Goal: Task Accomplishment & Management: Manage account settings

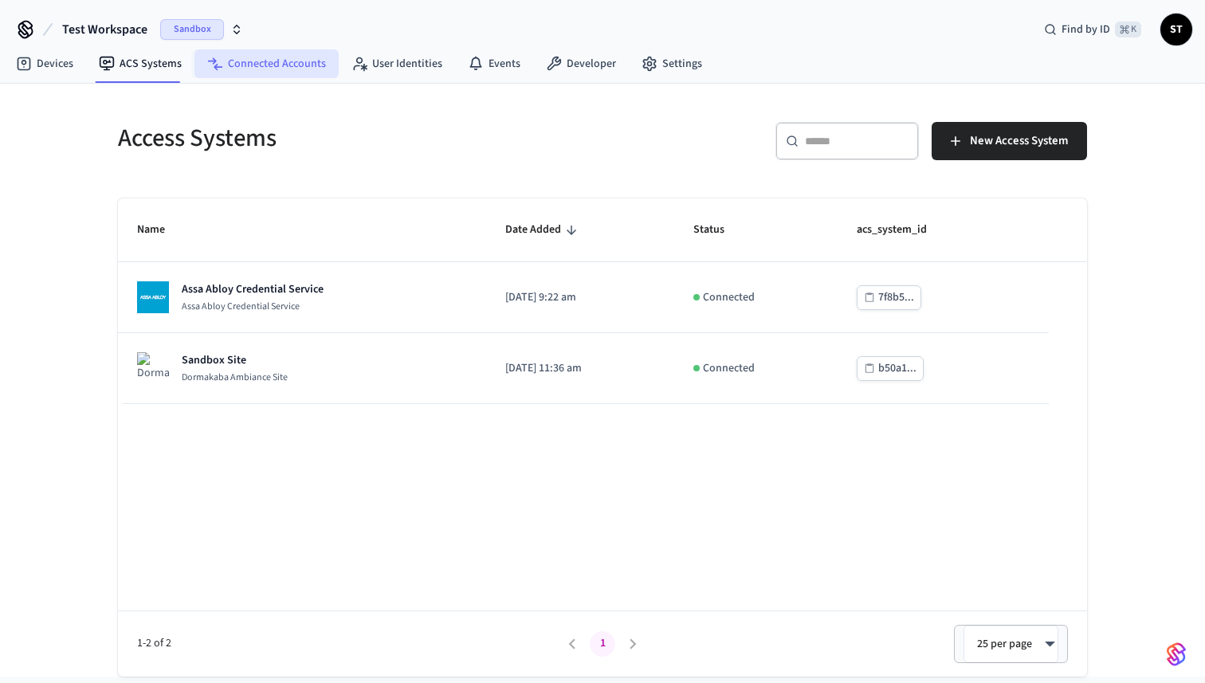
click at [265, 58] on link "Connected Accounts" at bounding box center [266, 63] width 144 height 29
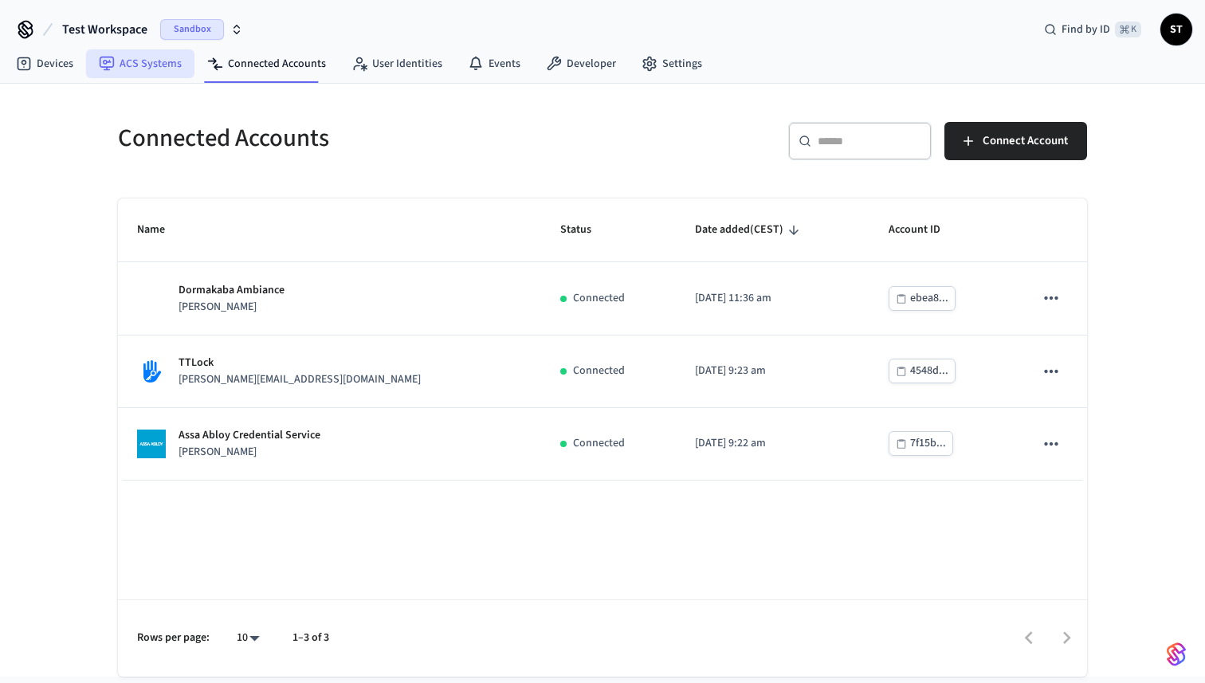
click at [142, 65] on link "ACS Systems" at bounding box center [140, 63] width 108 height 29
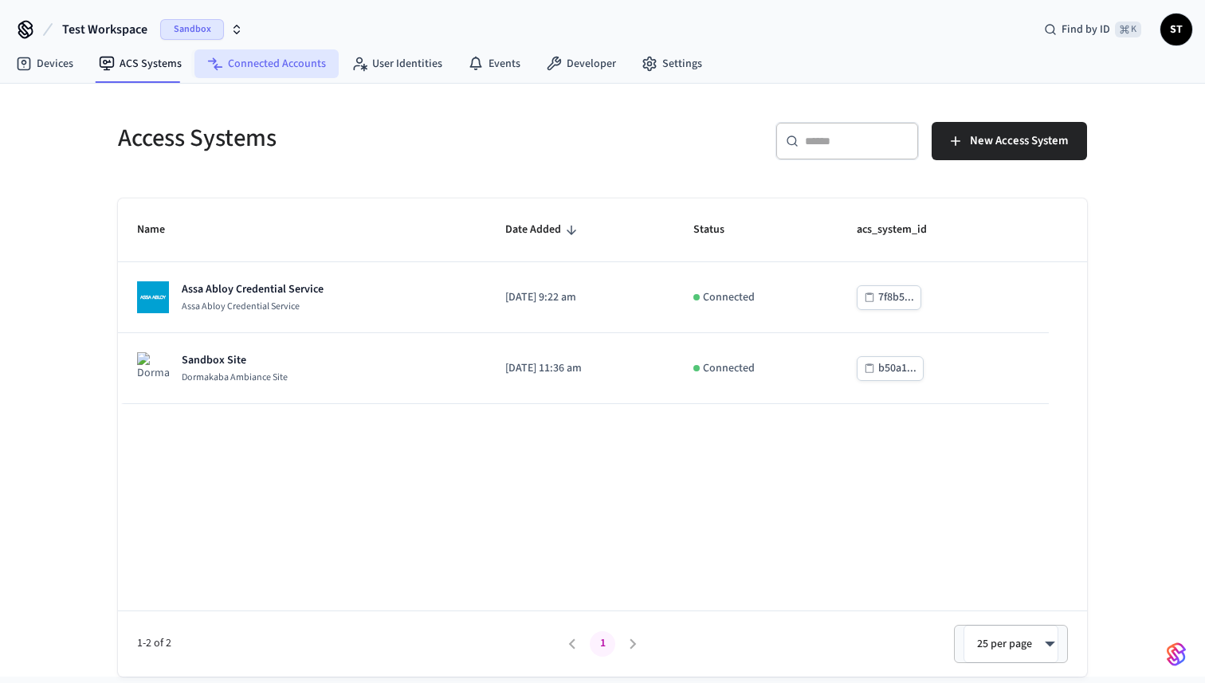
click at [258, 67] on link "Connected Accounts" at bounding box center [266, 63] width 144 height 29
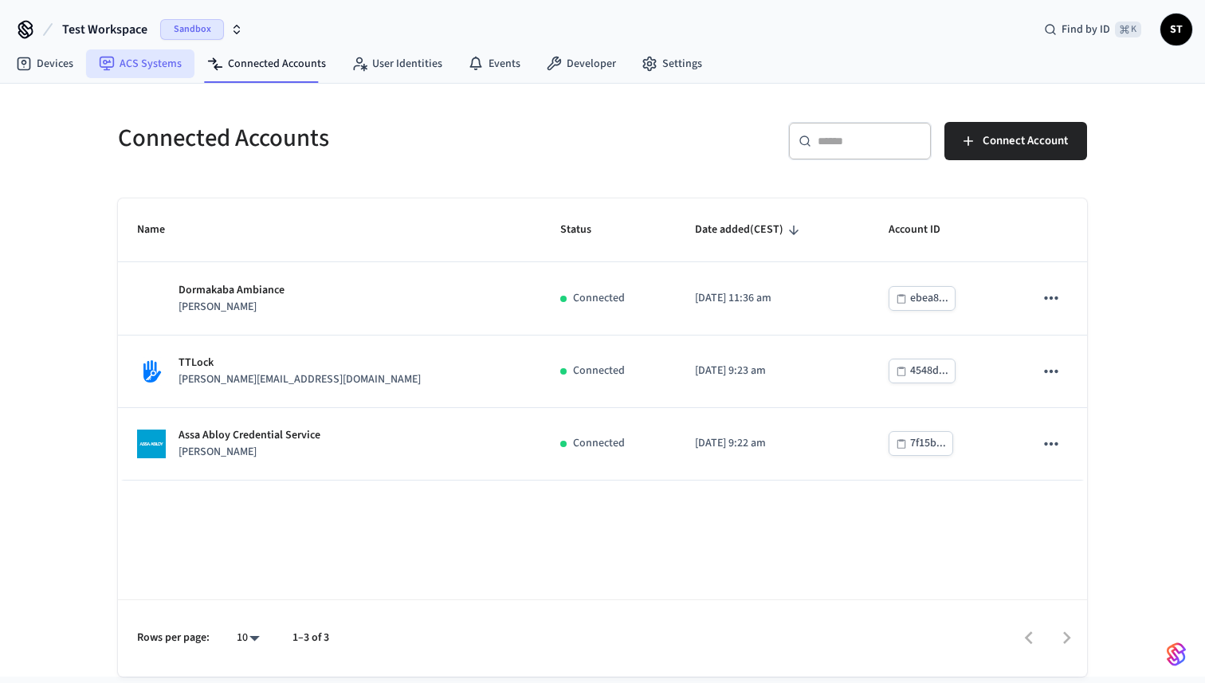
click at [146, 57] on link "ACS Systems" at bounding box center [140, 63] width 108 height 29
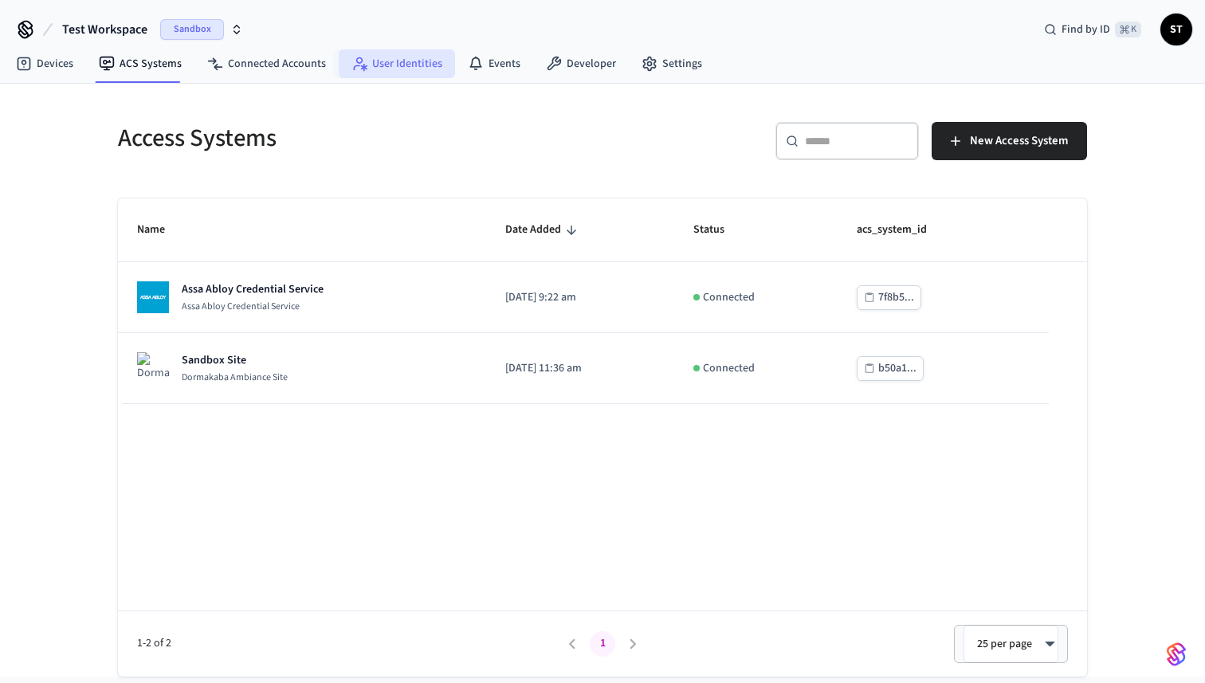
click at [383, 68] on link "User Identities" at bounding box center [397, 63] width 116 height 29
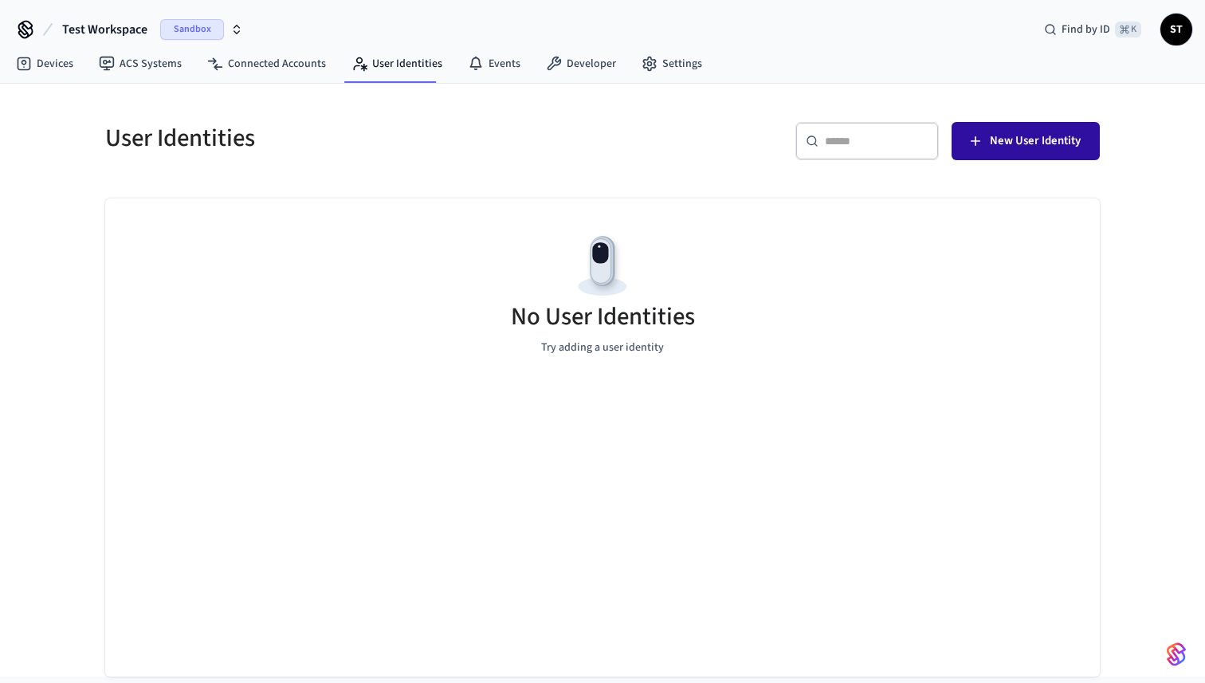
click at [1028, 139] on span "New User Identity" at bounding box center [1035, 141] width 91 height 21
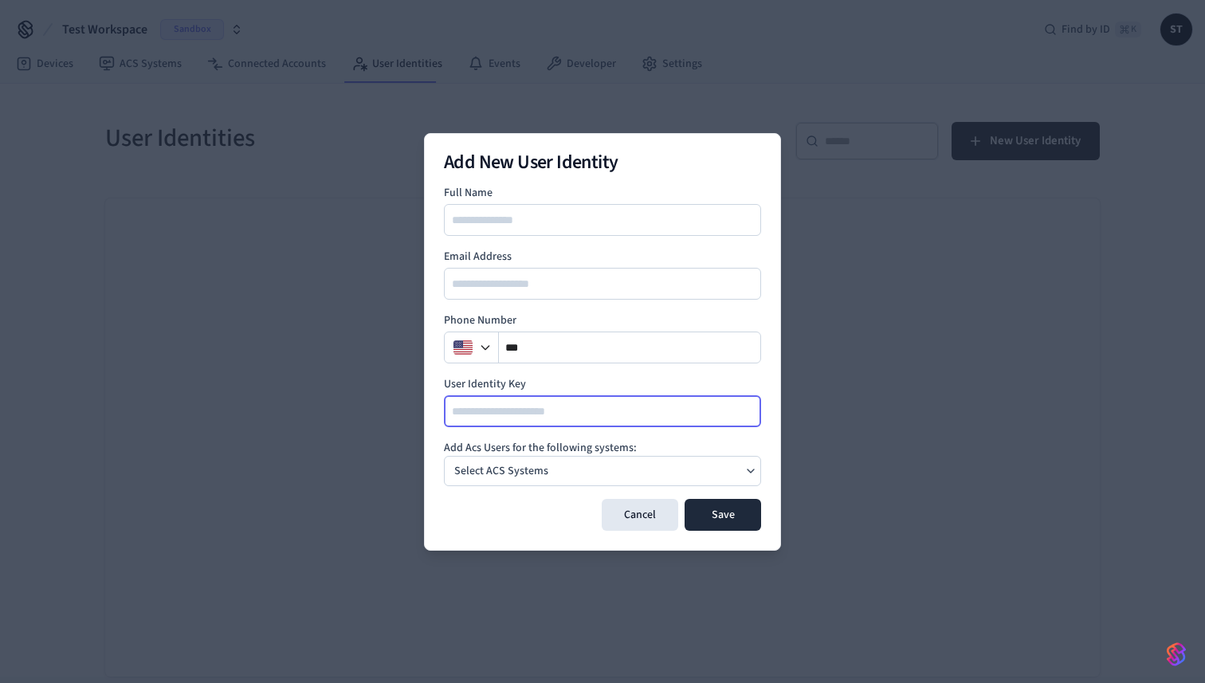
click at [552, 409] on input at bounding box center [604, 411] width 316 height 19
click at [548, 474] on div "Select ACS Systems" at bounding box center [501, 471] width 107 height 22
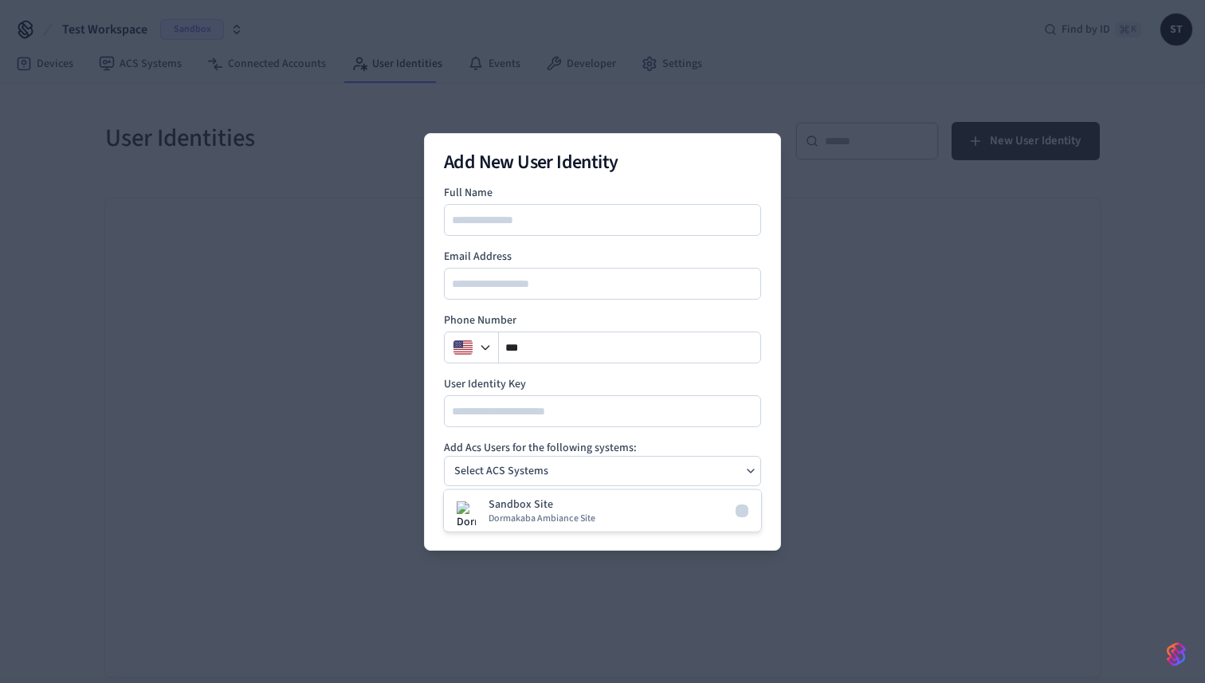
click at [550, 473] on div "Select ACS Systems" at bounding box center [501, 471] width 107 height 22
click at [544, 509] on p "Sandbox Site" at bounding box center [521, 505] width 65 height 16
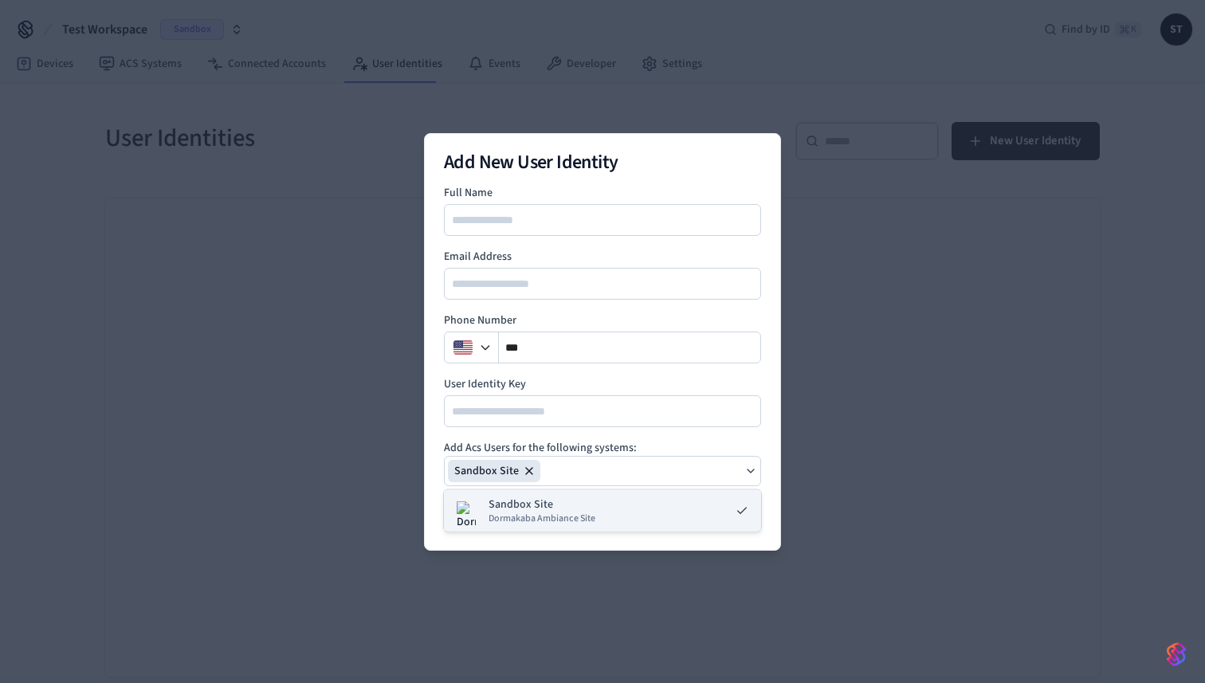
click at [587, 513] on span "Dormakaba Ambiance Site" at bounding box center [542, 519] width 107 height 13
click at [582, 514] on span "Dormakaba Ambiance Site" at bounding box center [542, 519] width 107 height 13
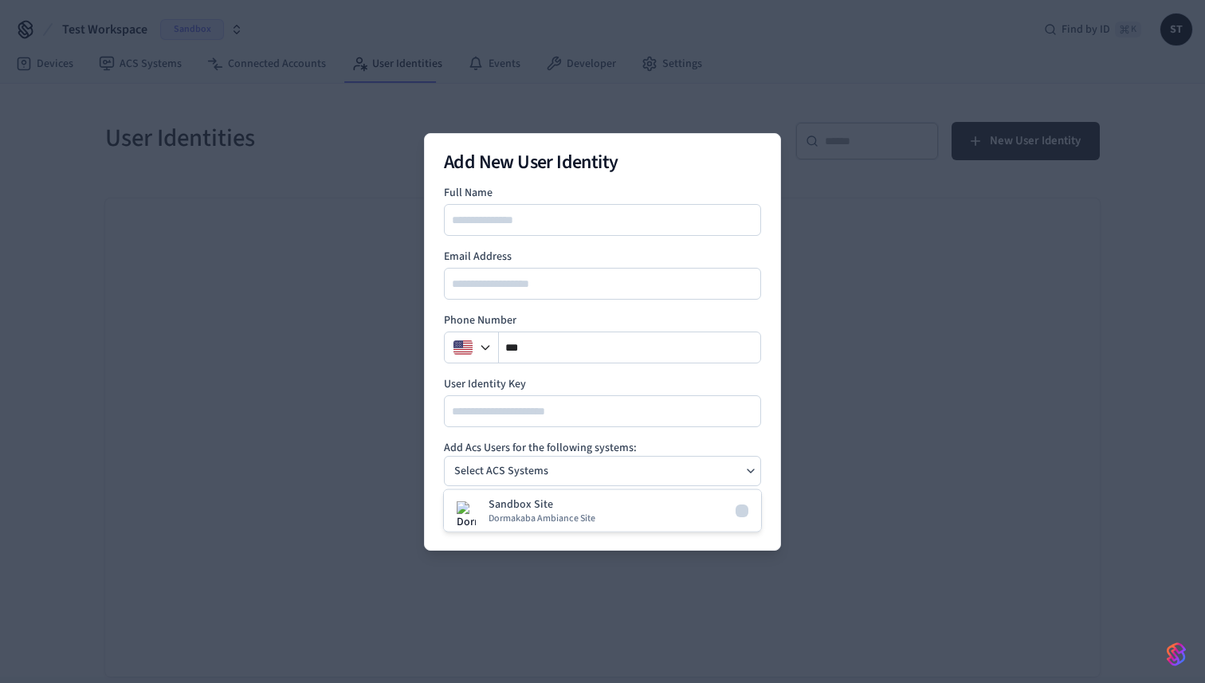
click at [591, 470] on div "Select ACS Systems" at bounding box center [602, 471] width 317 height 30
click at [562, 472] on div "Select ACS Systems" at bounding box center [602, 471] width 317 height 30
click at [540, 517] on span "Dormakaba Ambiance Site" at bounding box center [542, 519] width 107 height 13
click at [658, 169] on h2 "Add New User Identity" at bounding box center [602, 162] width 317 height 19
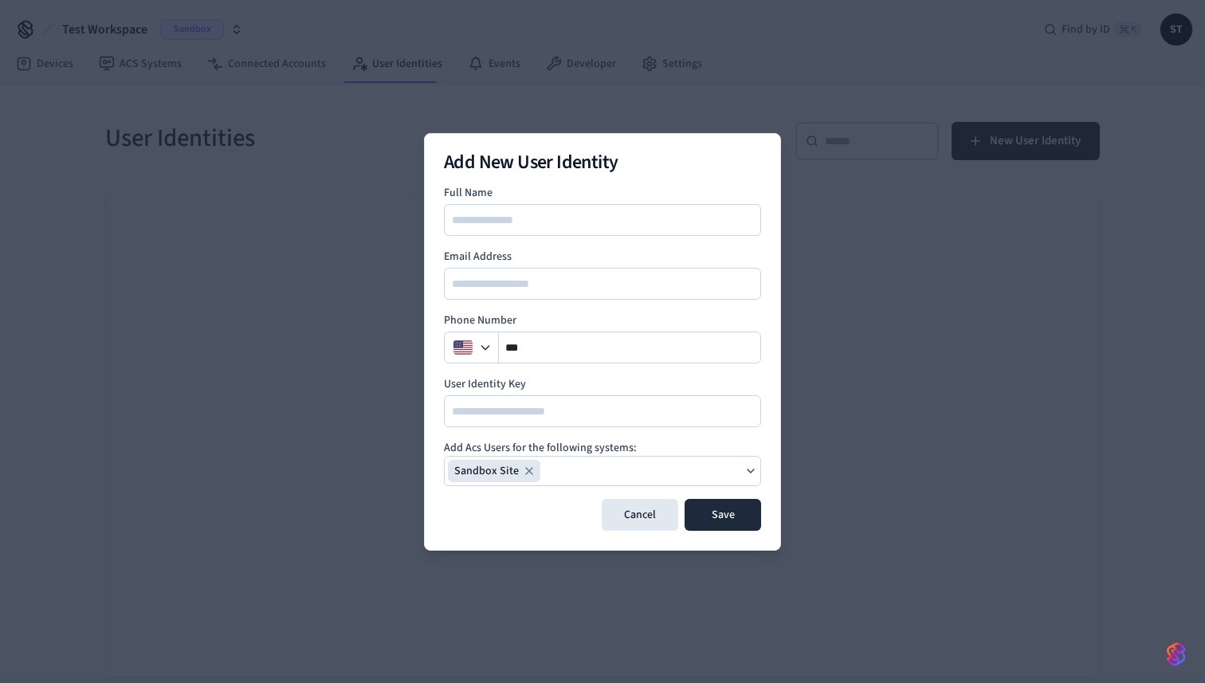
click at [526, 472] on icon "button" at bounding box center [529, 471] width 13 height 13
click at [544, 470] on p "Select ACS Systems" at bounding box center [501, 471] width 94 height 17
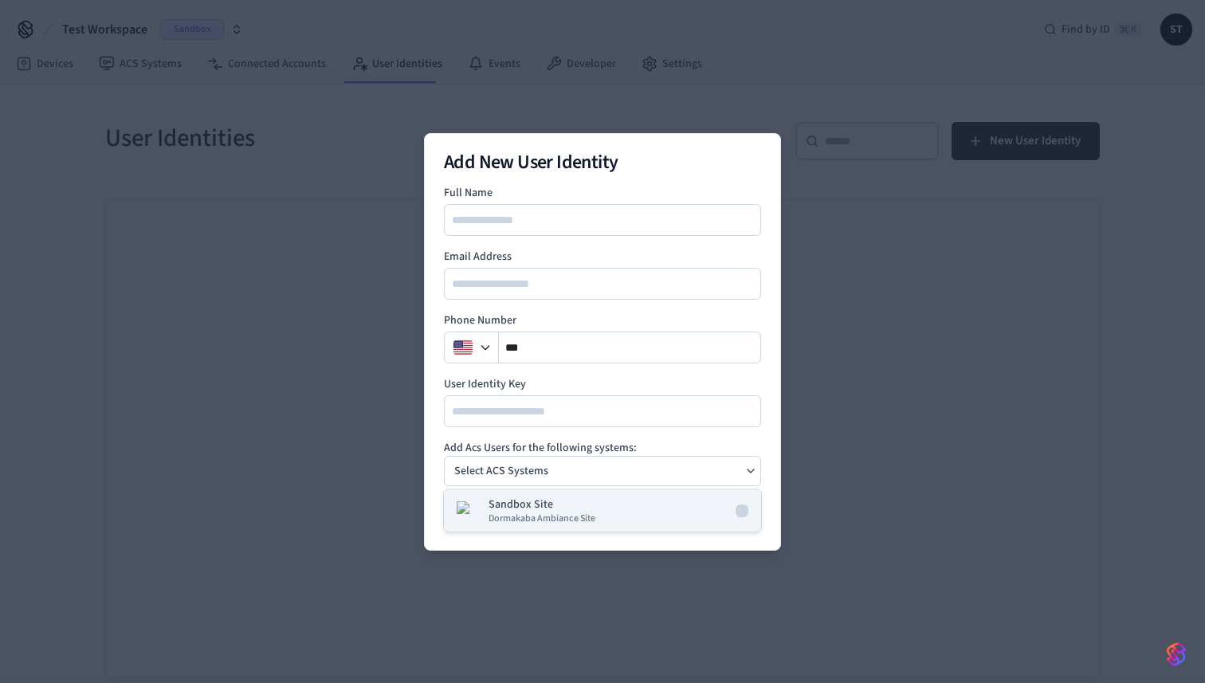
click at [536, 517] on span "Dormakaba Ambiance Site" at bounding box center [542, 519] width 107 height 13
click at [466, 517] on img at bounding box center [466, 541] width 19 height 80
click at [463, 506] on img at bounding box center [466, 541] width 19 height 80
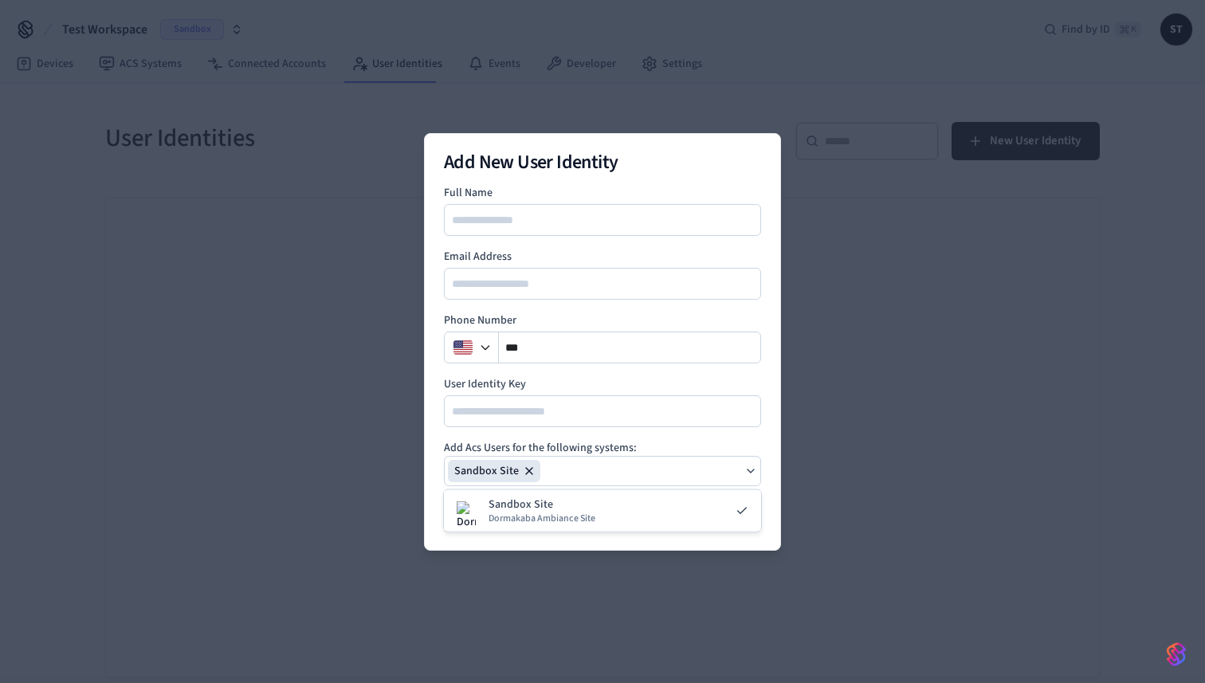
click at [428, 438] on div "Add New User Identity Full Name Email Address Phone Number ** User Identity Key…" at bounding box center [602, 342] width 357 height 418
click at [562, 466] on div "Sandbox Site" at bounding box center [602, 471] width 317 height 30
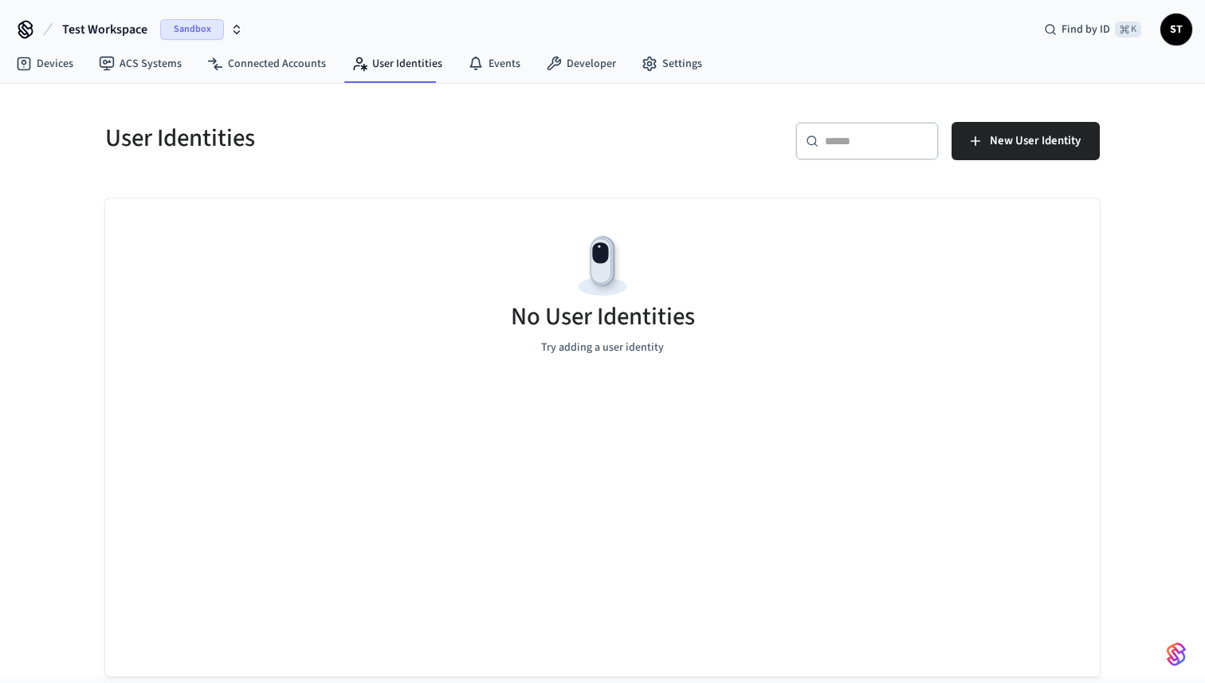
click at [564, 163] on div "User Identities" at bounding box center [339, 138] width 507 height 70
click at [248, 61] on link "Connected Accounts" at bounding box center [266, 63] width 144 height 29
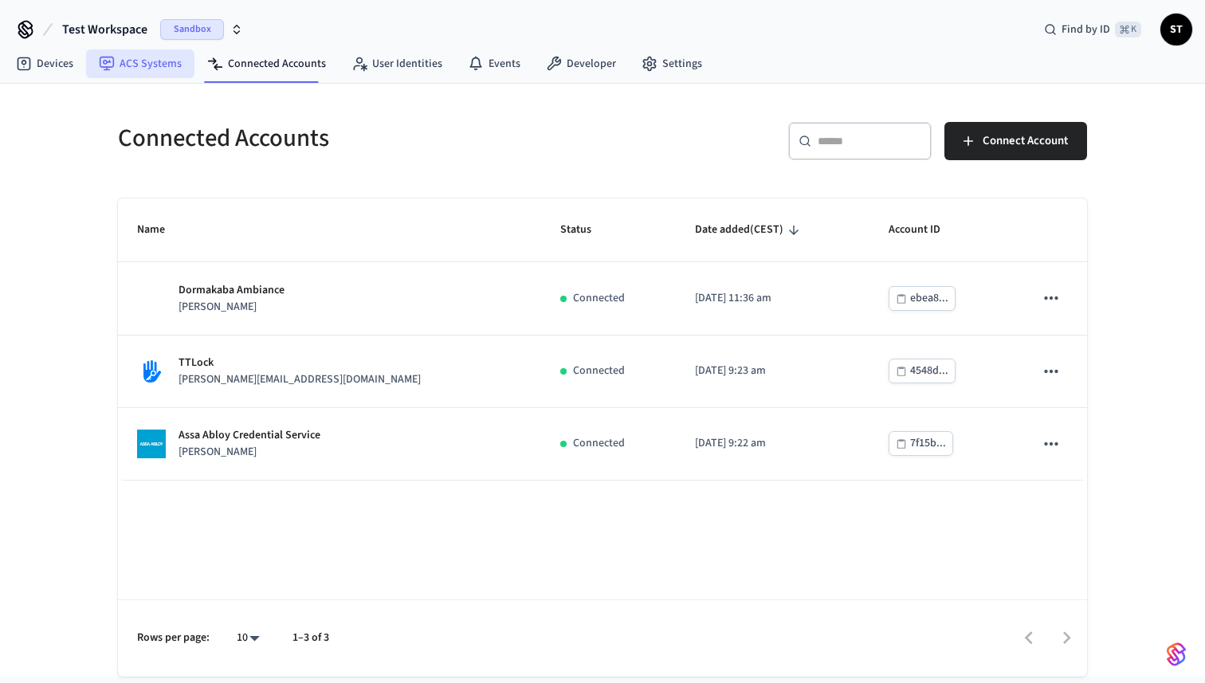
click at [142, 64] on link "ACS Systems" at bounding box center [140, 63] width 108 height 29
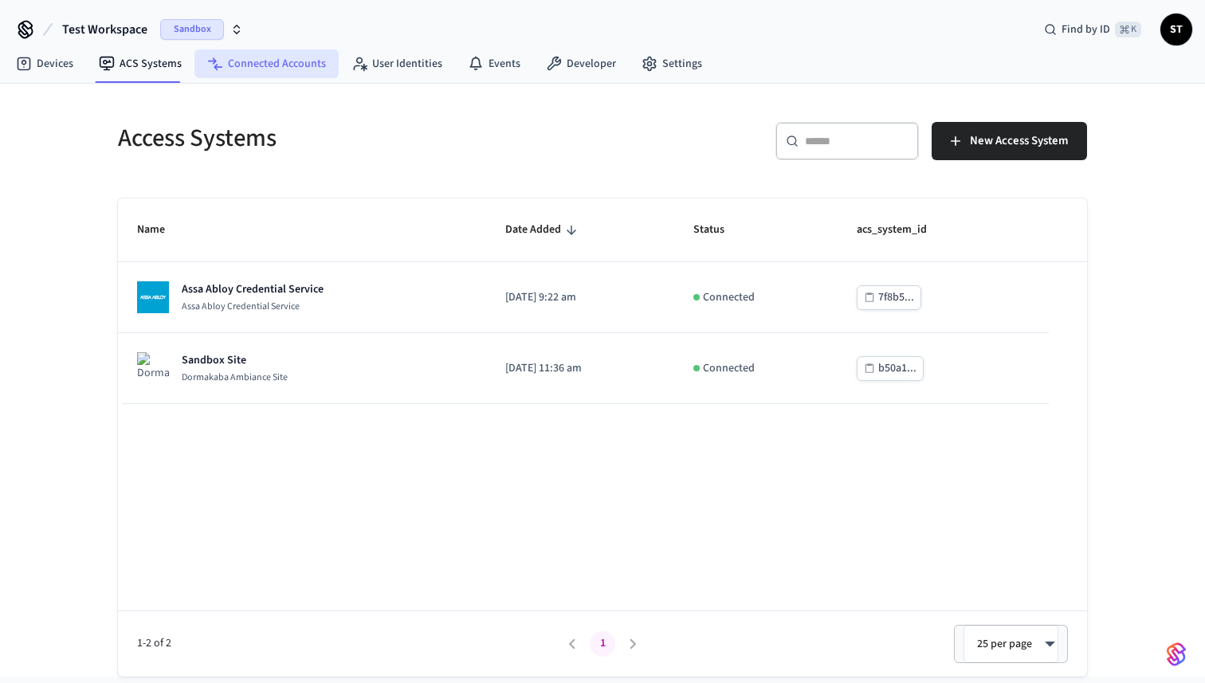
click at [273, 63] on link "Connected Accounts" at bounding box center [266, 63] width 144 height 29
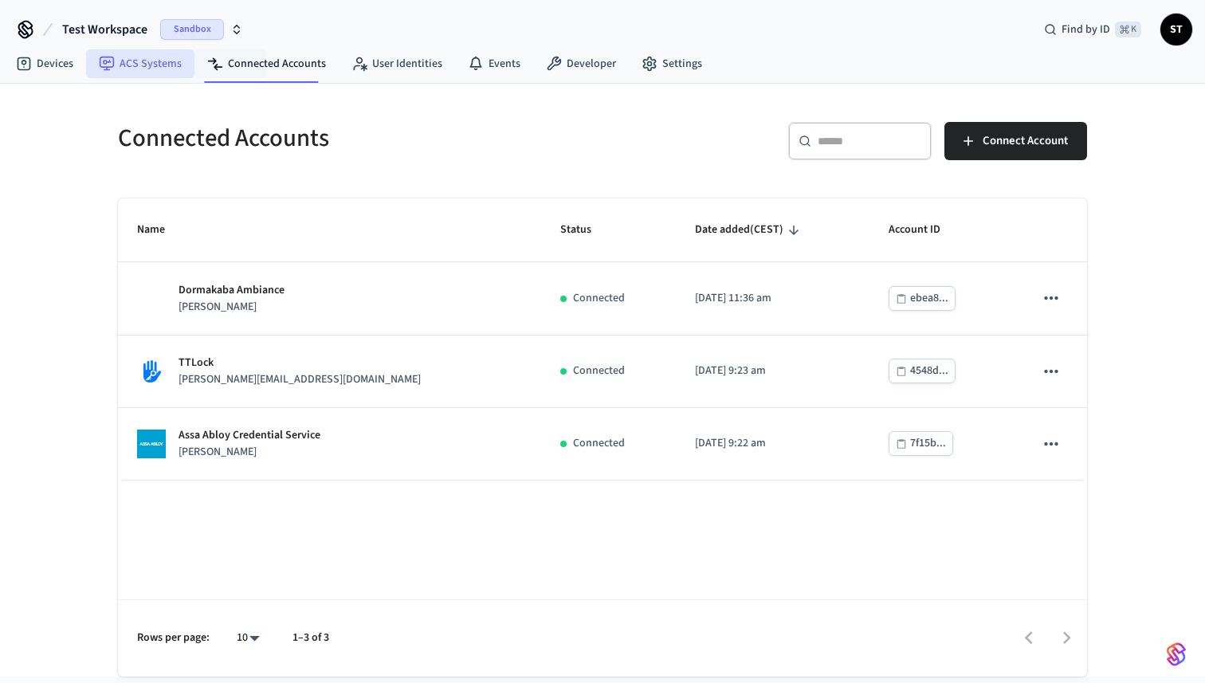
click at [135, 62] on link "ACS Systems" at bounding box center [140, 63] width 108 height 29
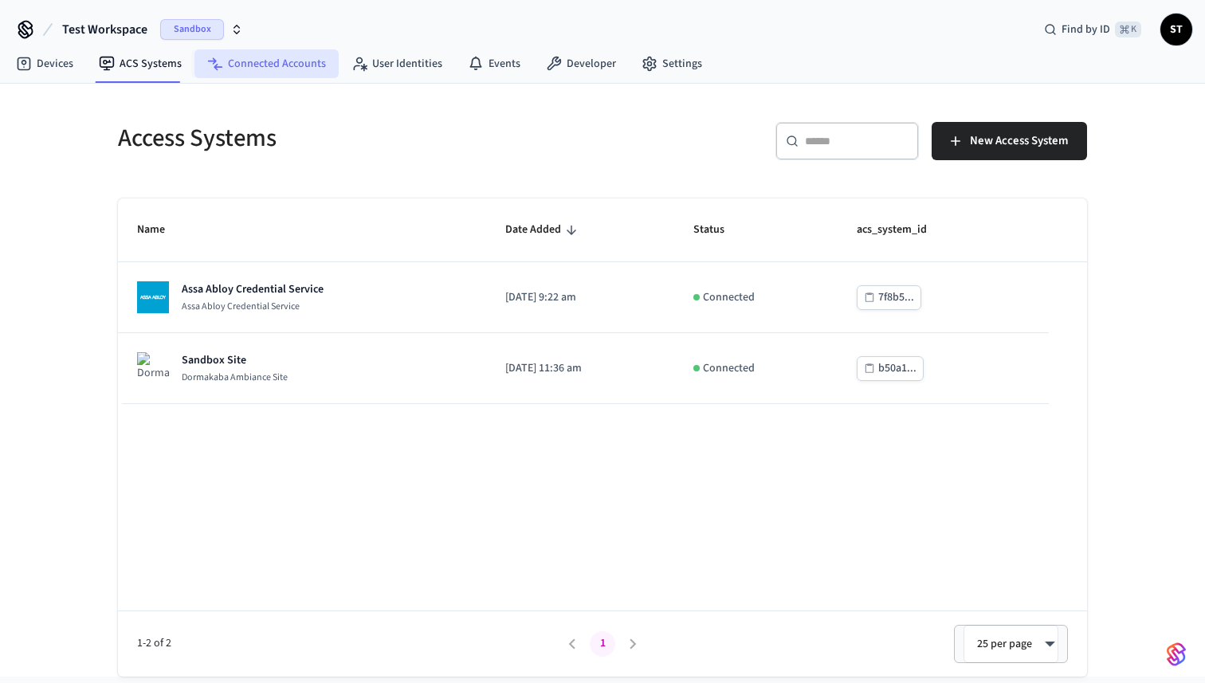
click at [289, 57] on link "Connected Accounts" at bounding box center [266, 63] width 144 height 29
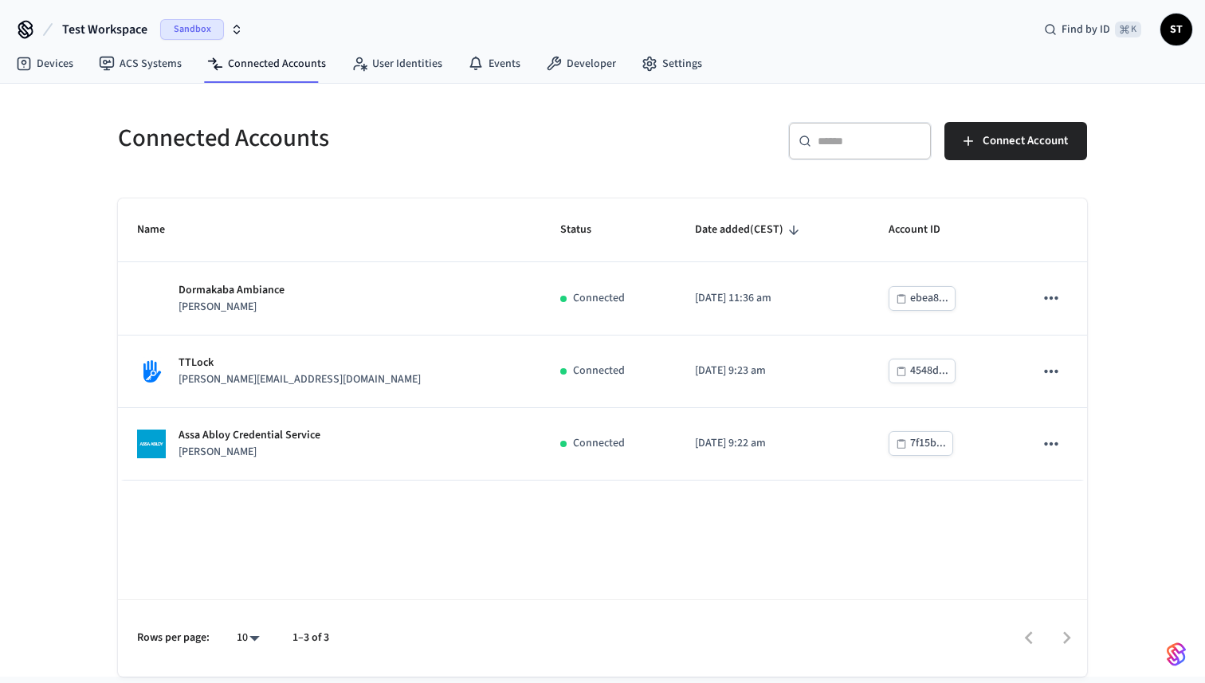
click at [898, 517] on div "Name Status Date added (CEST) Account ID Dormakaba Ambiance [PERSON_NAME] Conne…" at bounding box center [602, 437] width 969 height 478
click at [35, 60] on link "Devices" at bounding box center [44, 63] width 83 height 29
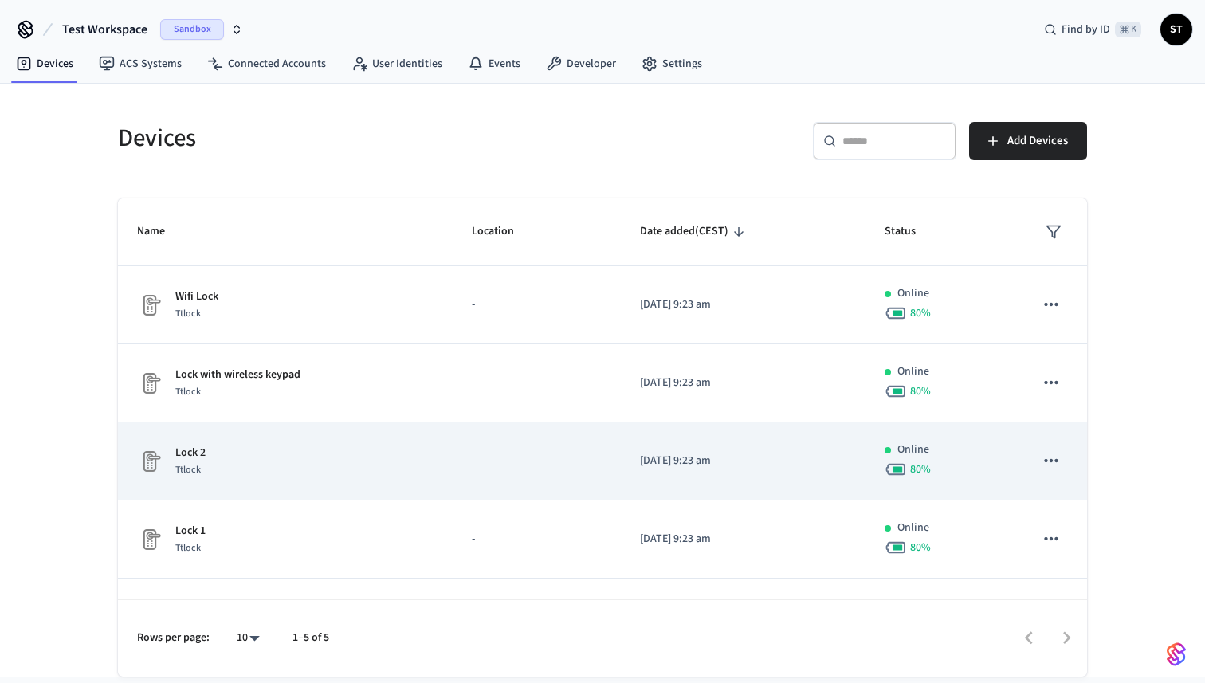
scroll to position [57, 0]
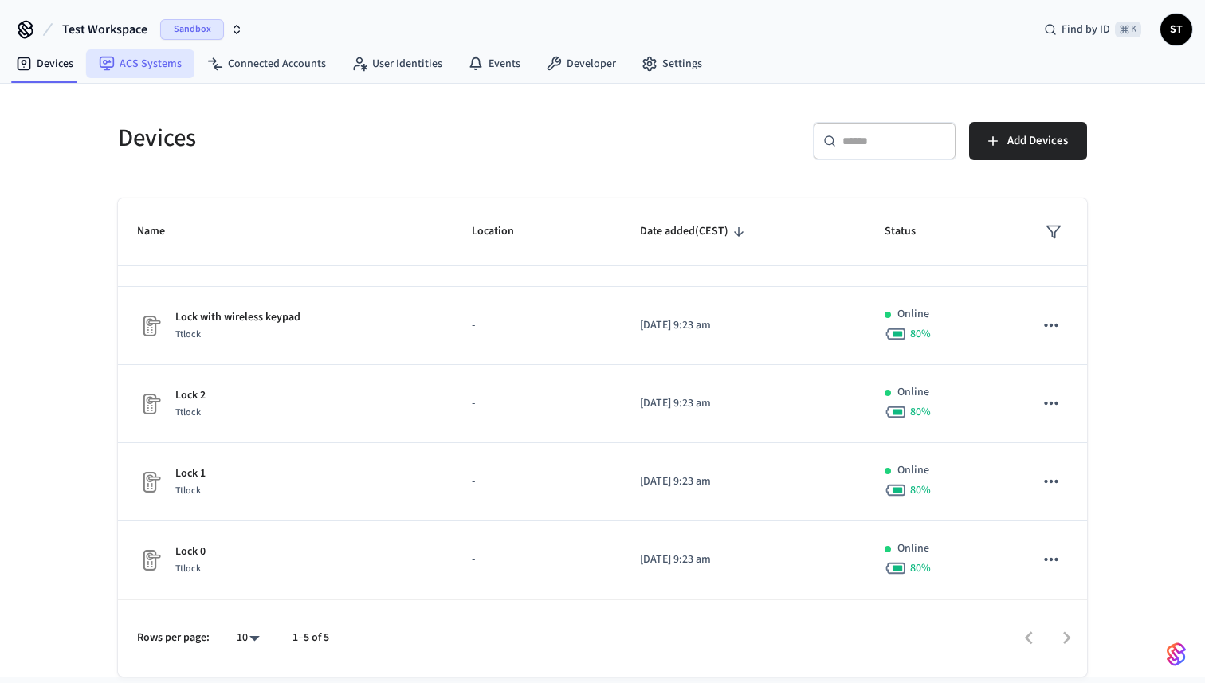
click at [142, 71] on link "ACS Systems" at bounding box center [140, 63] width 108 height 29
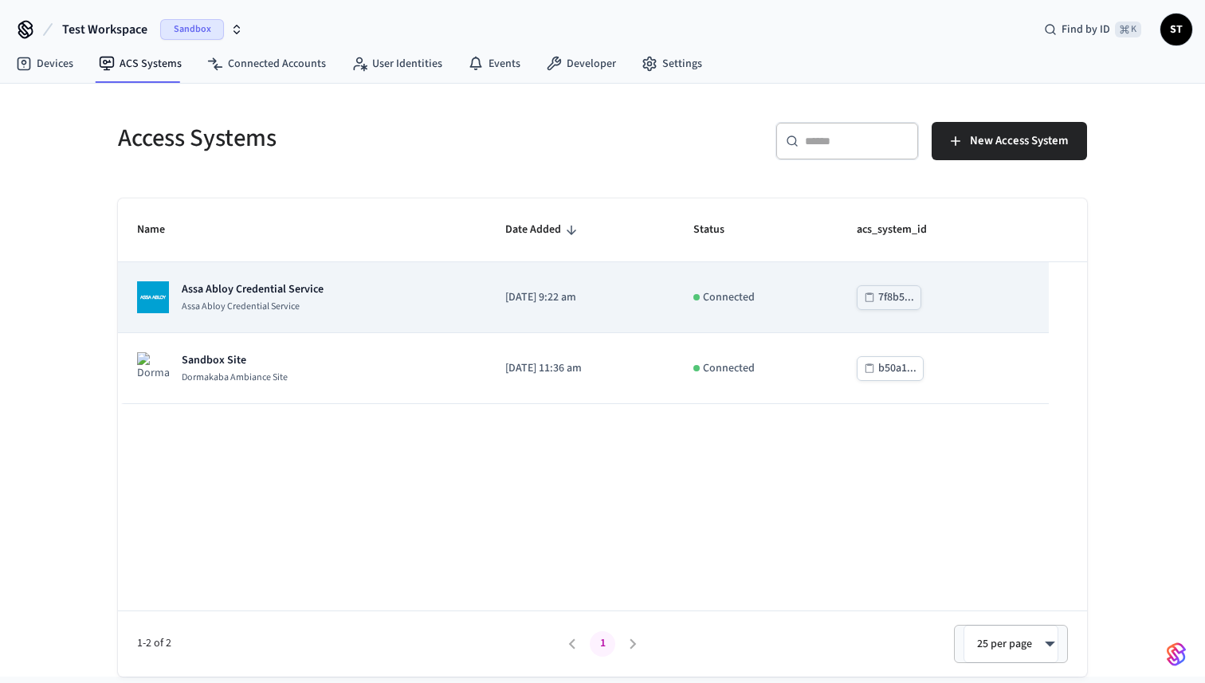
click at [905, 300] on div "7f8b5..." at bounding box center [896, 298] width 36 height 20
click at [961, 297] on td "7f8b5..." at bounding box center [943, 297] width 211 height 71
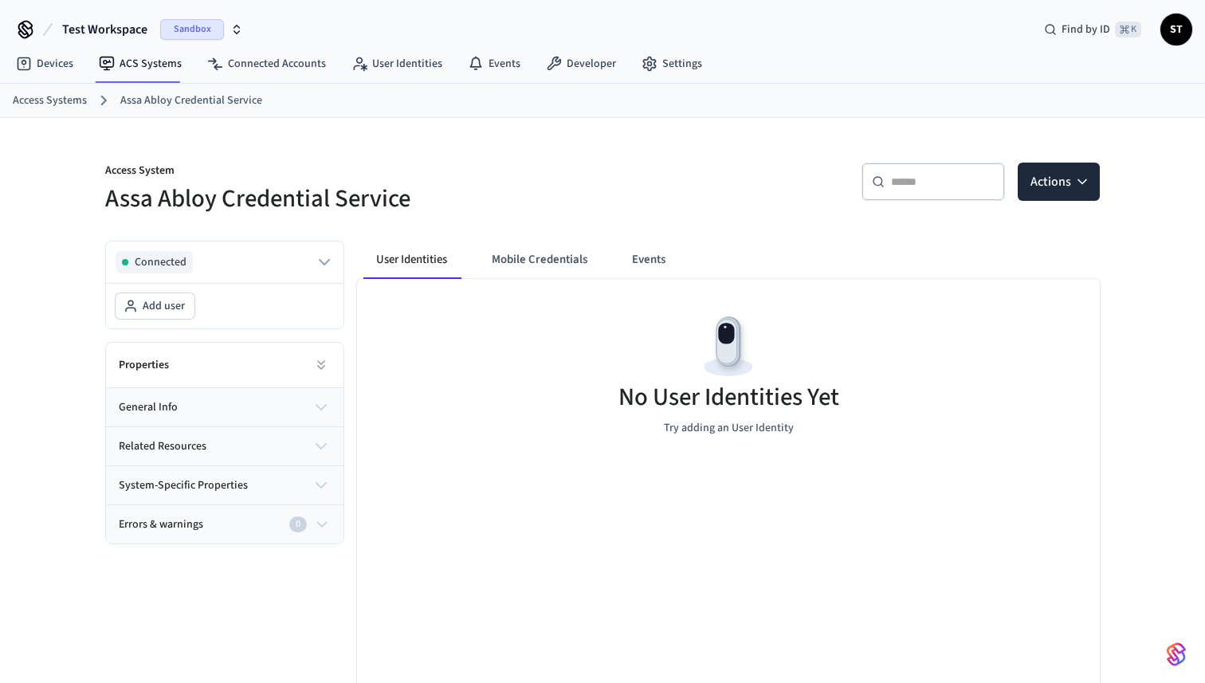
click at [257, 415] on button "general info" at bounding box center [225, 407] width 238 height 38
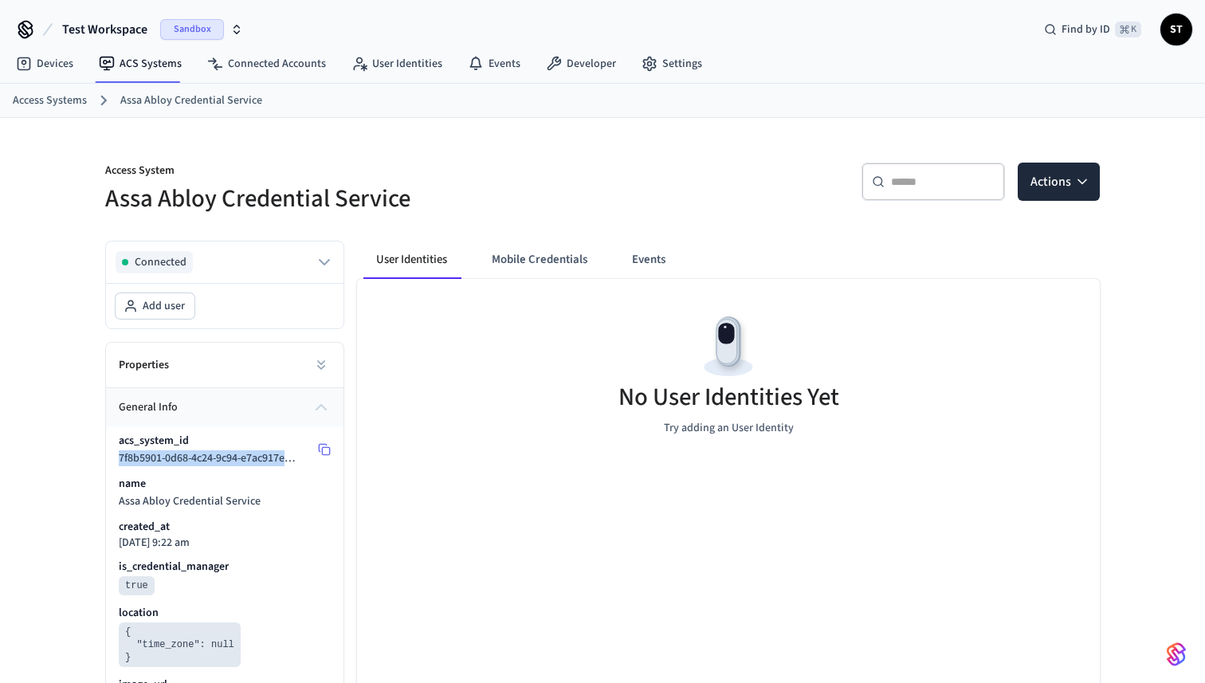
drag, startPoint x: 116, startPoint y: 458, endPoint x: 301, endPoint y: 451, distance: 184.2
click at [301, 451] on div "acs_system_id 7f8b5901-0d68-4c24-9c94-e7ac917e5c69 name Assa Abloy Credential S…" at bounding box center [225, 592] width 238 height 333
click at [281, 59] on link "Connected Accounts" at bounding box center [266, 63] width 144 height 29
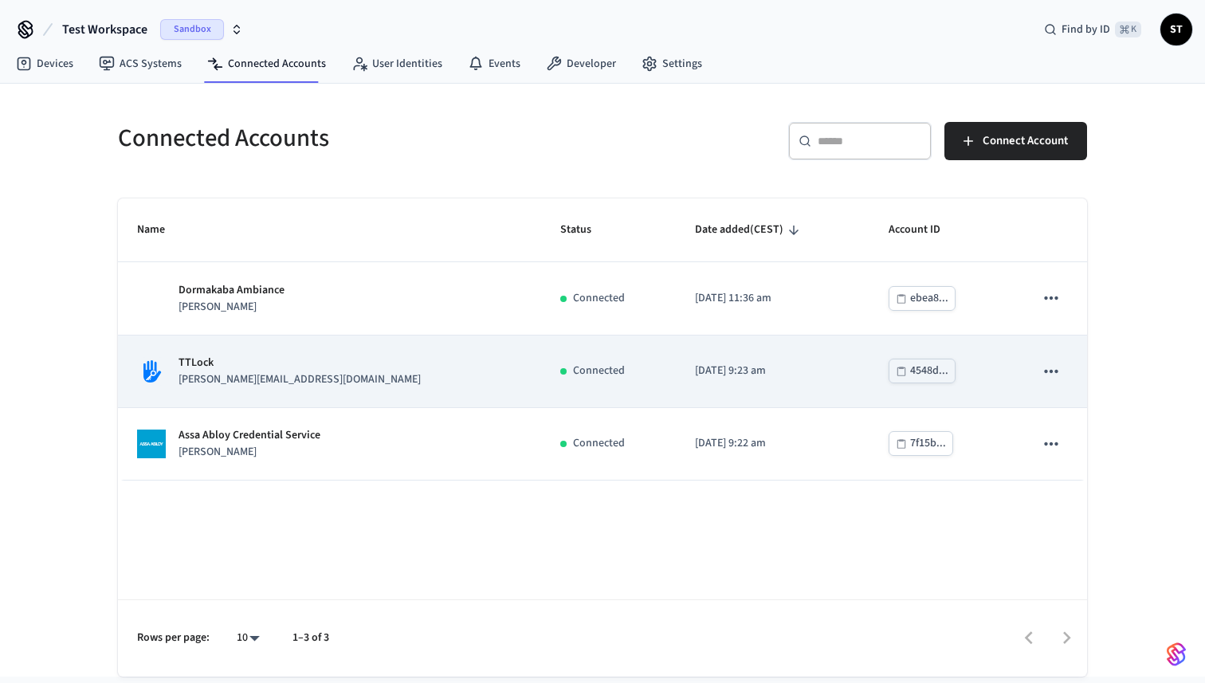
click at [243, 375] on p "[PERSON_NAME][EMAIL_ADDRESS][DOMAIN_NAME]" at bounding box center [300, 379] width 242 height 17
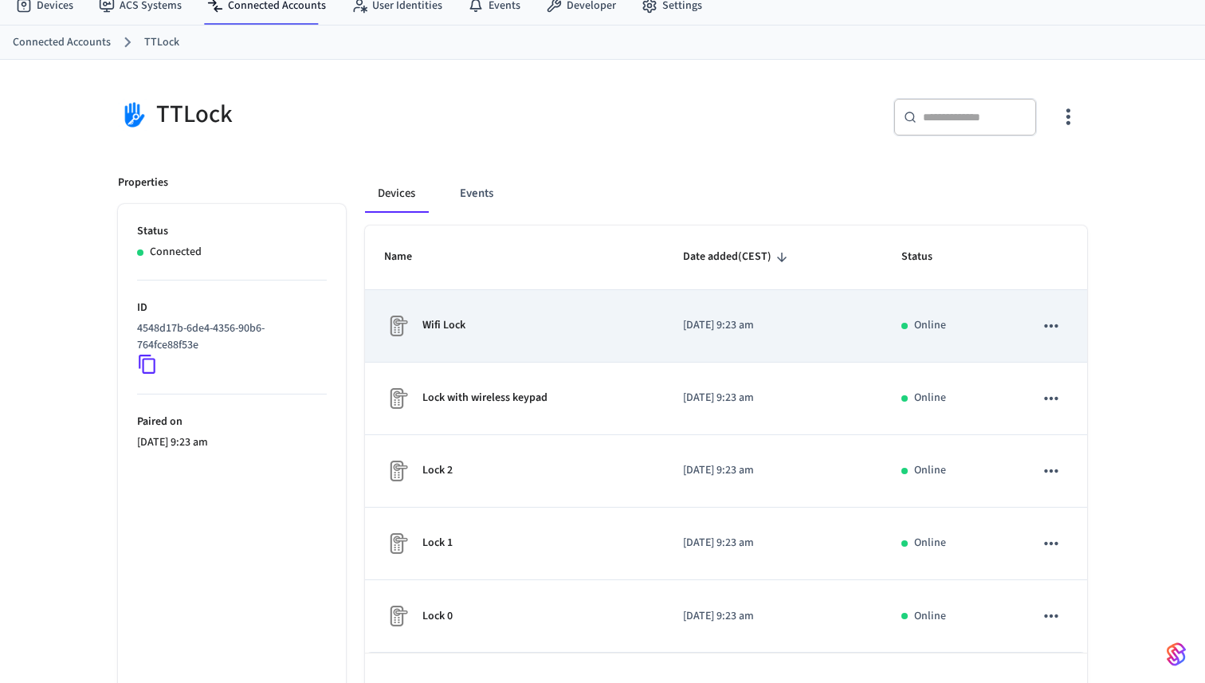
scroll to position [106, 0]
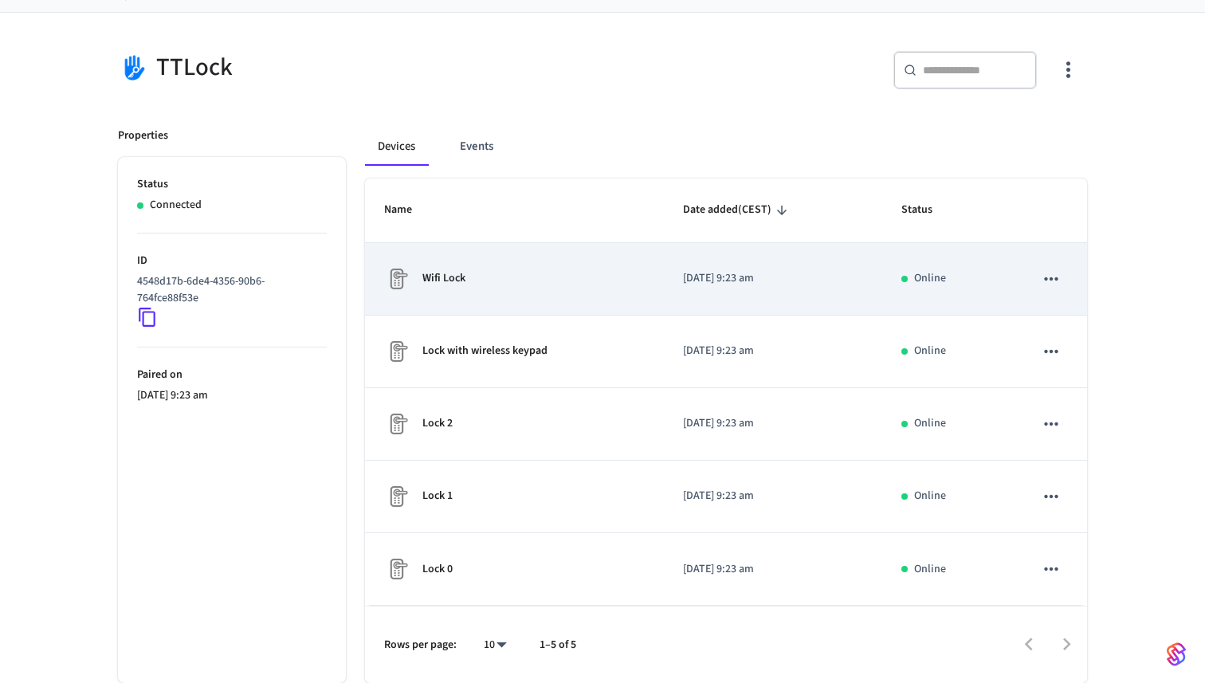
click at [1041, 278] on icon "sticky table" at bounding box center [1051, 279] width 21 height 21
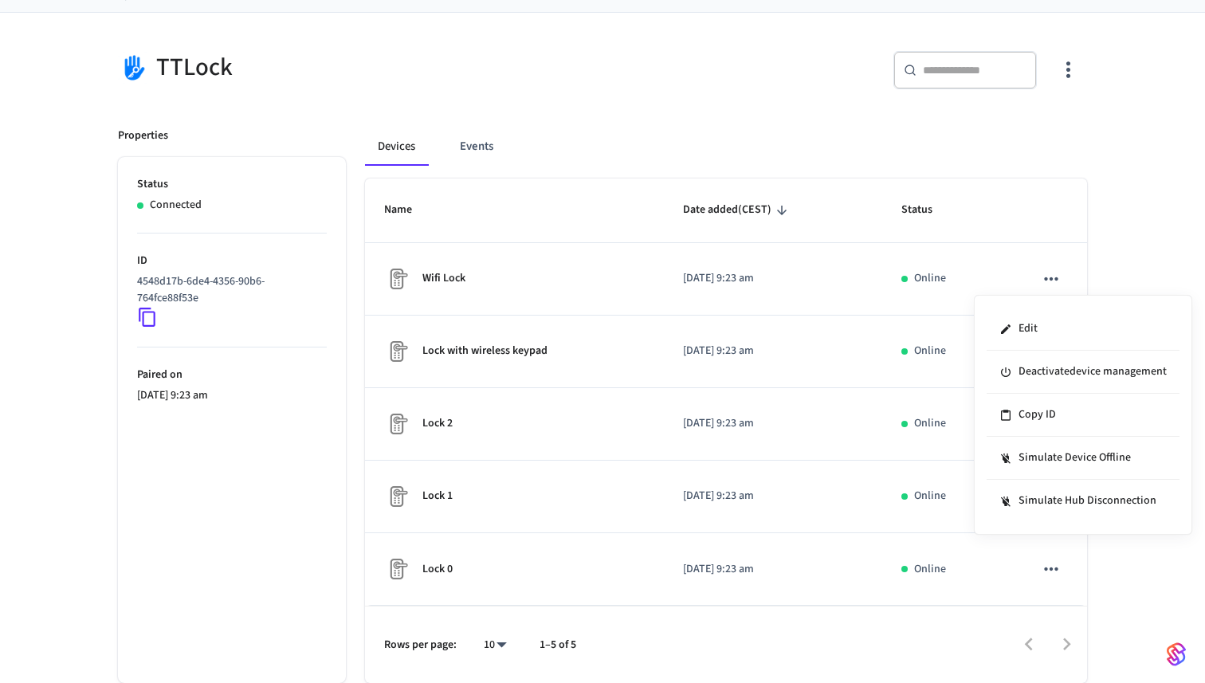
click at [423, 280] on div at bounding box center [602, 341] width 1205 height 683
click at [441, 278] on p "Wifi Lock" at bounding box center [443, 278] width 43 height 17
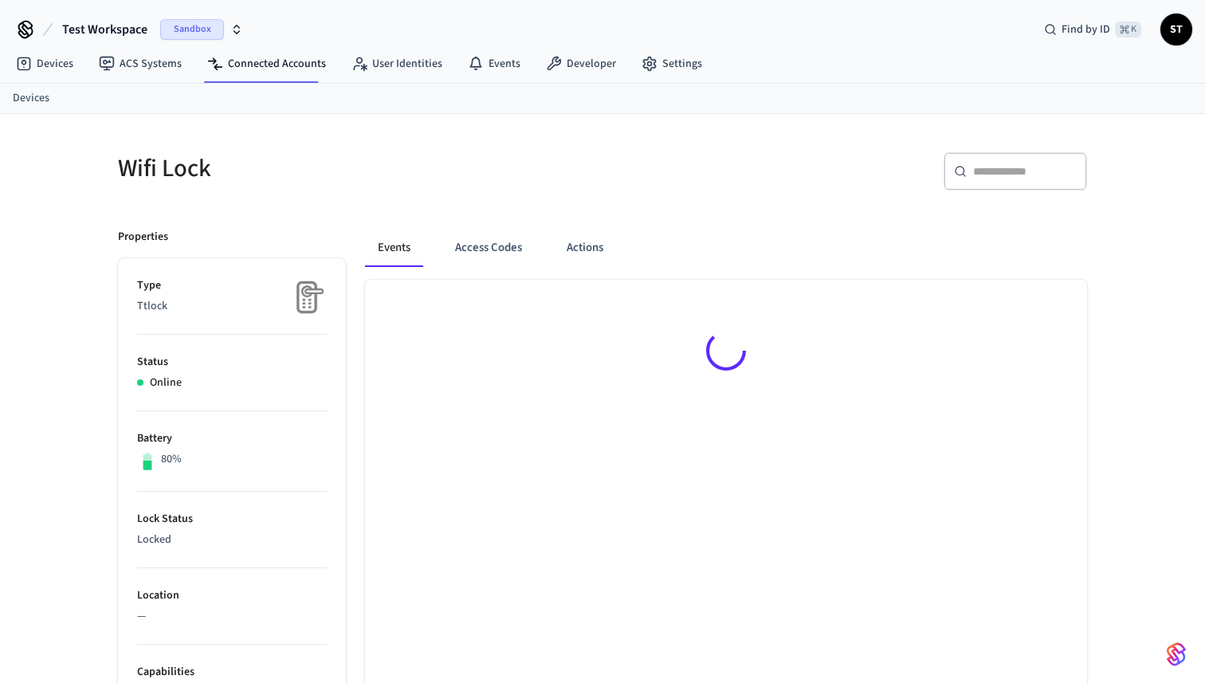
click at [441, 278] on div "Events Access Codes Actions" at bounding box center [726, 254] width 722 height 51
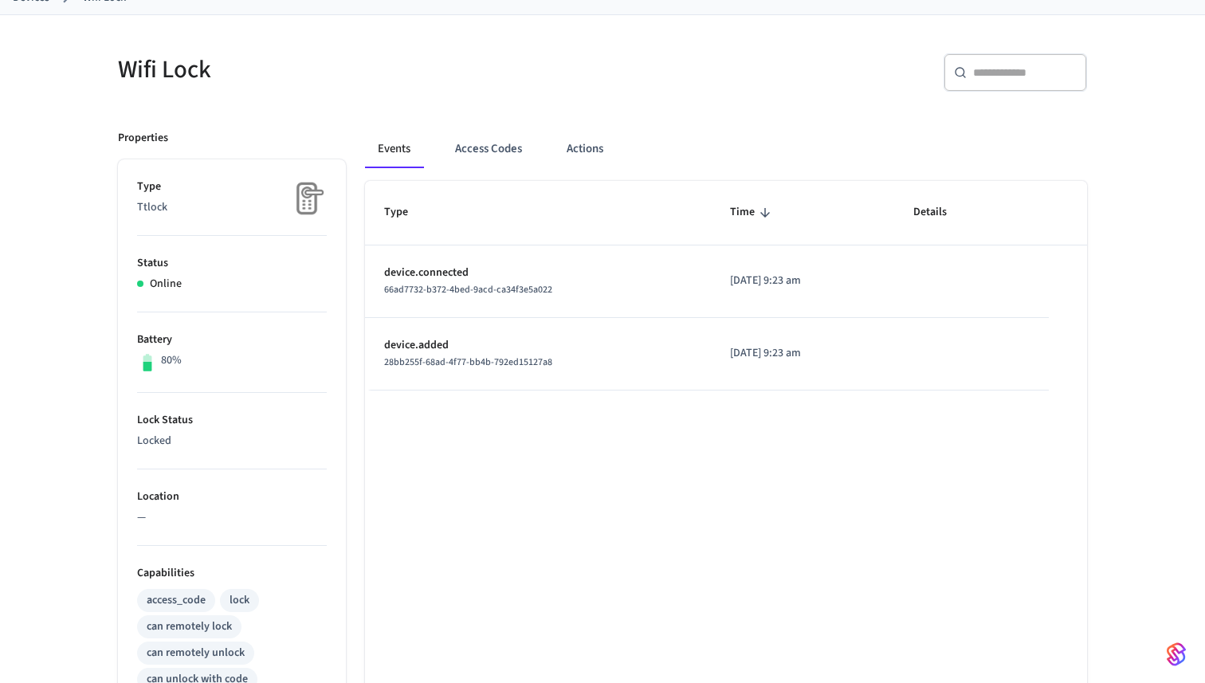
scroll to position [165, 0]
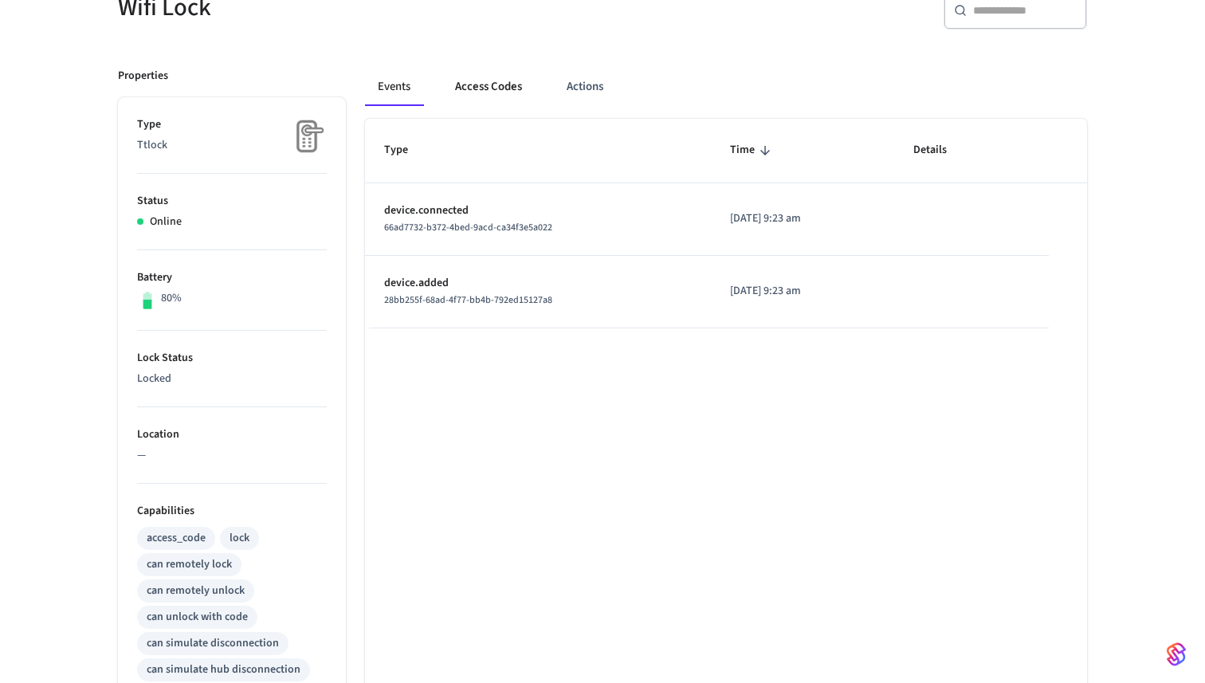
click at [499, 81] on button "Access Codes" at bounding box center [488, 87] width 92 height 38
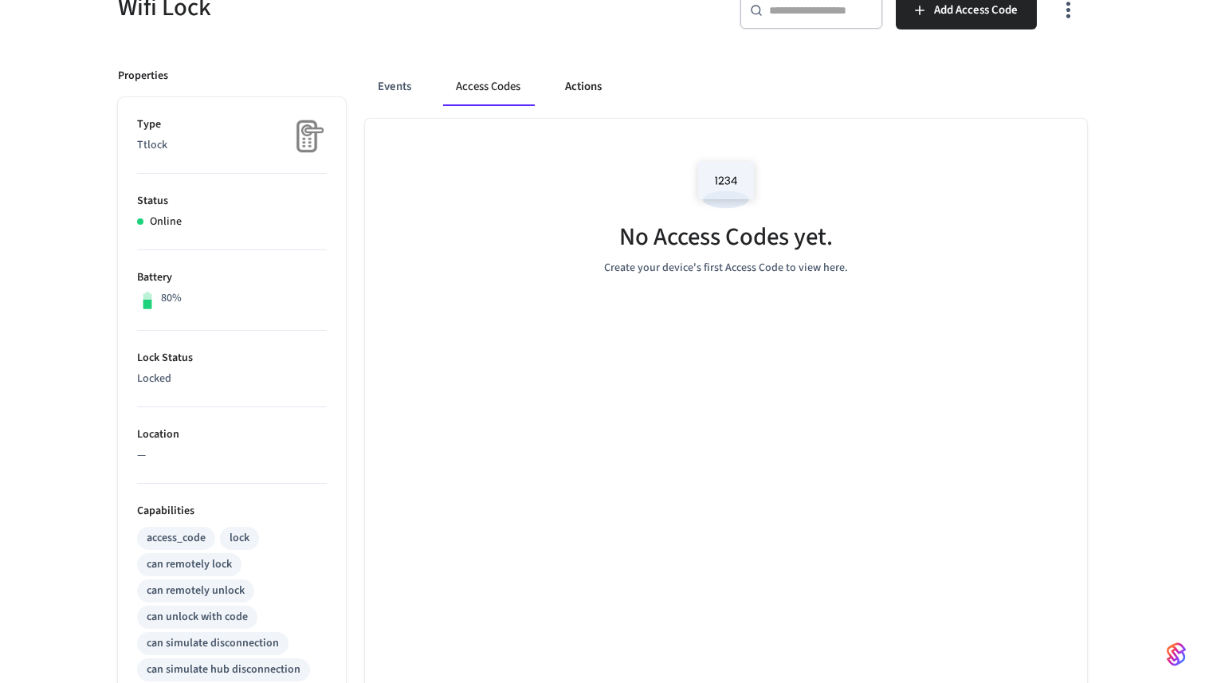
click at [565, 95] on button "Actions" at bounding box center [583, 87] width 62 height 38
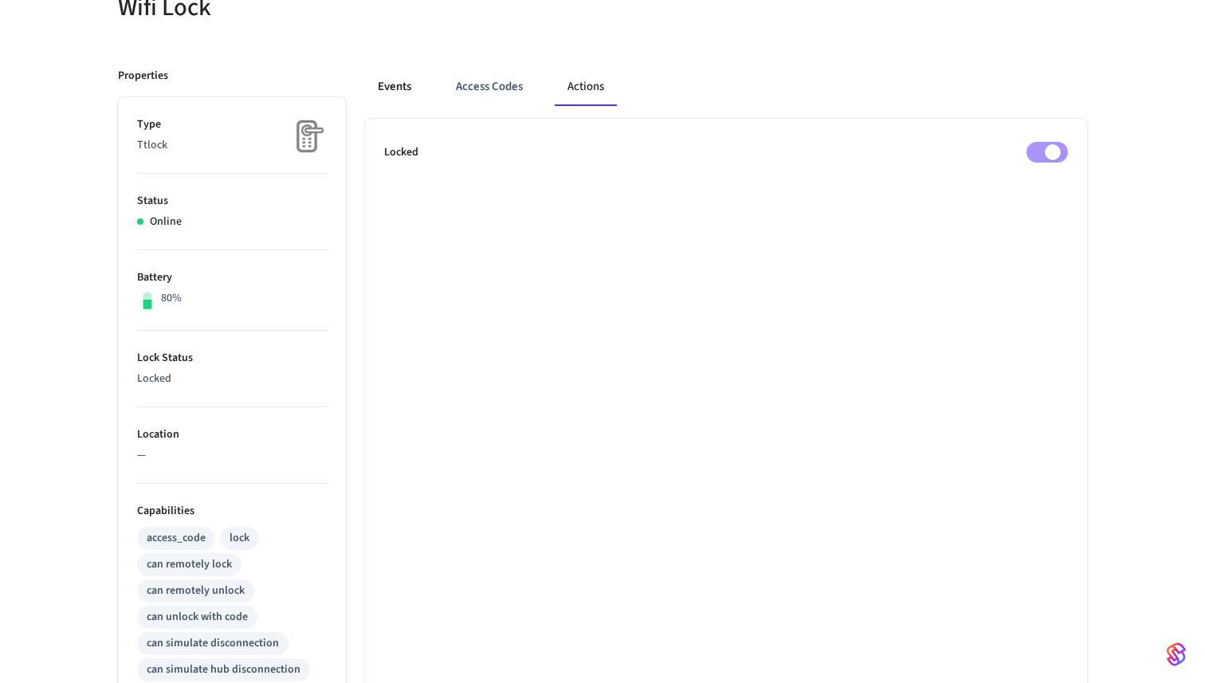
click at [387, 87] on button "Events" at bounding box center [394, 87] width 59 height 38
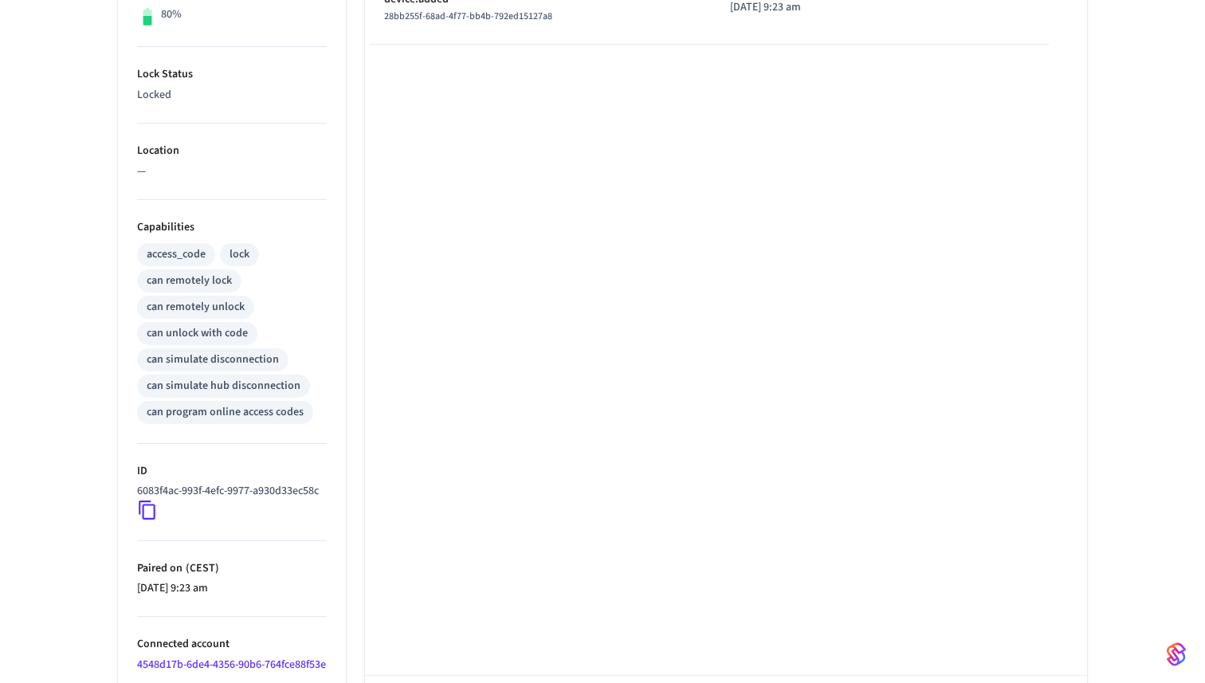
scroll to position [552, 0]
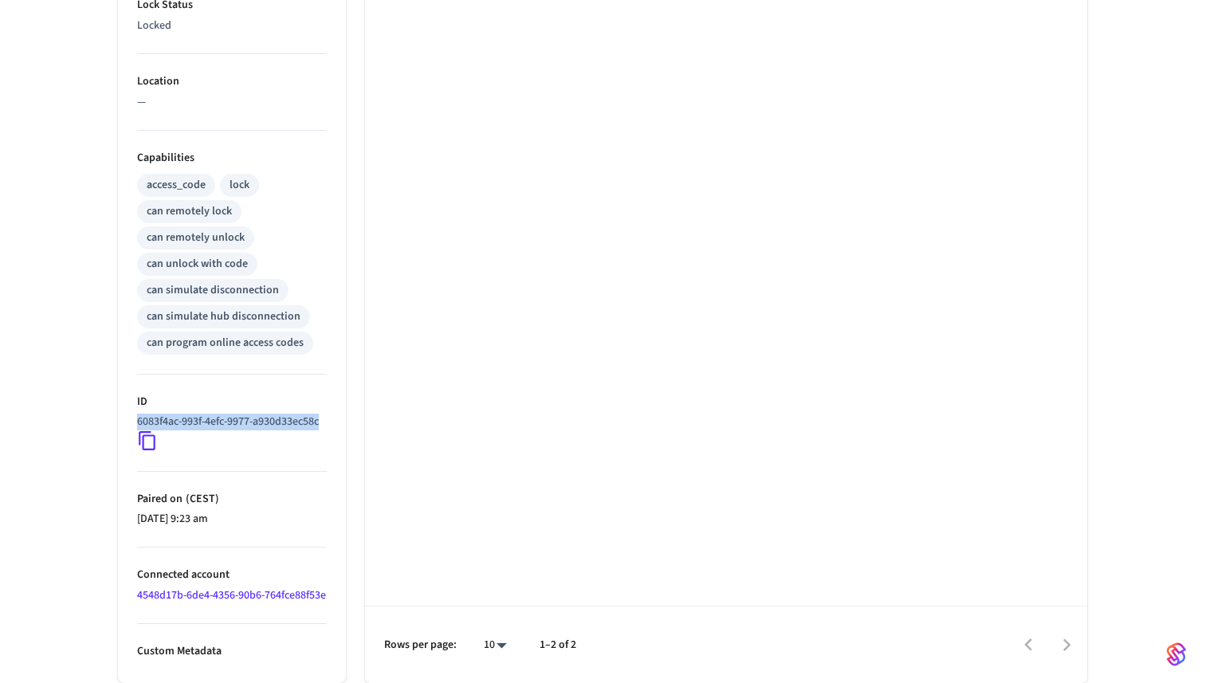
drag, startPoint x: 137, startPoint y: 386, endPoint x: 215, endPoint y: 403, distance: 80.1
click at [215, 414] on p "6083f4ac-993f-4efc-9977-a930d33ec58c" at bounding box center [228, 422] width 182 height 17
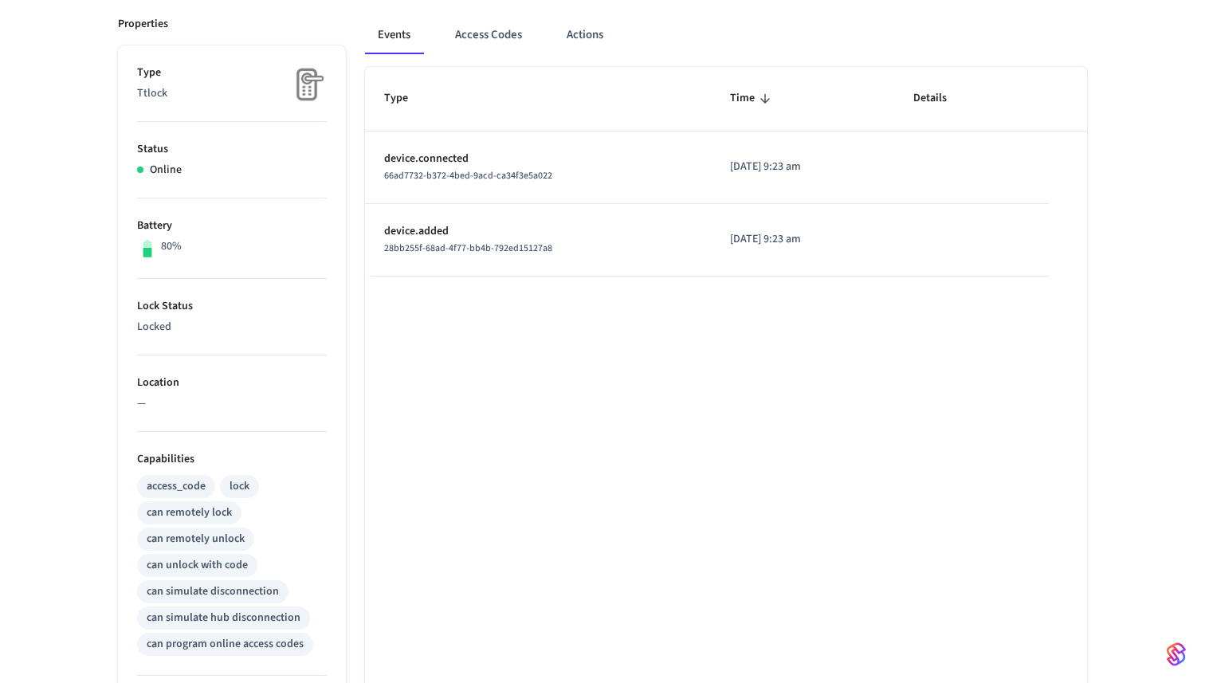
scroll to position [0, 0]
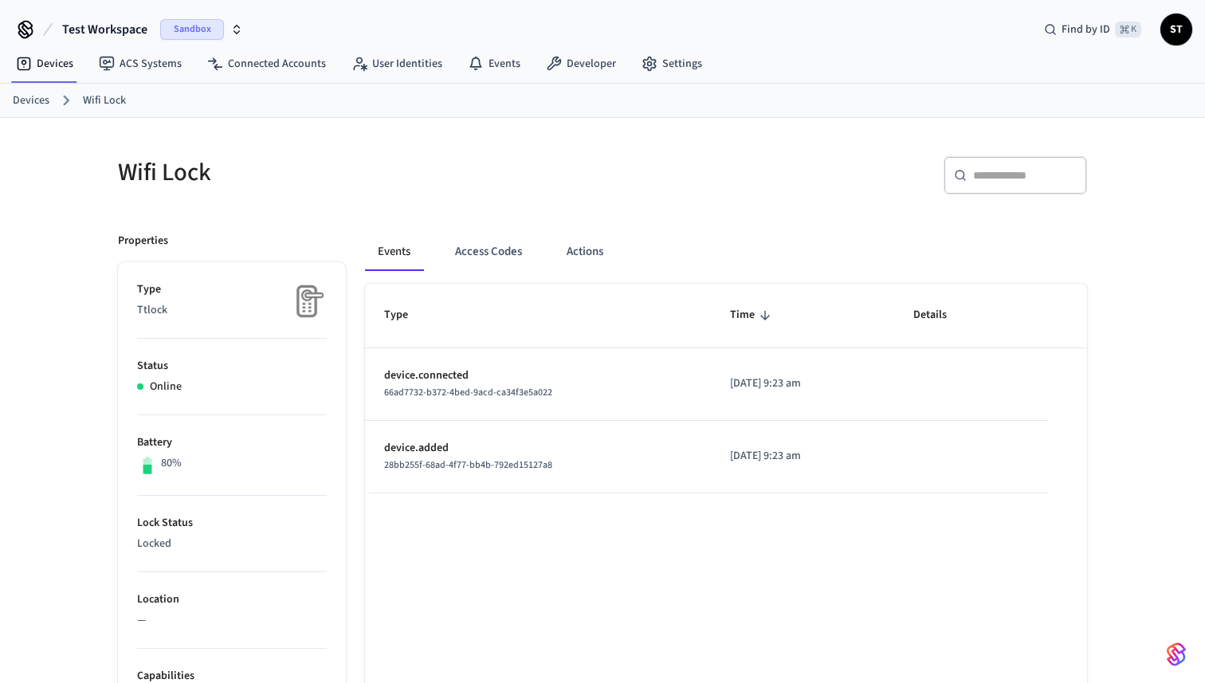
scroll to position [106, 0]
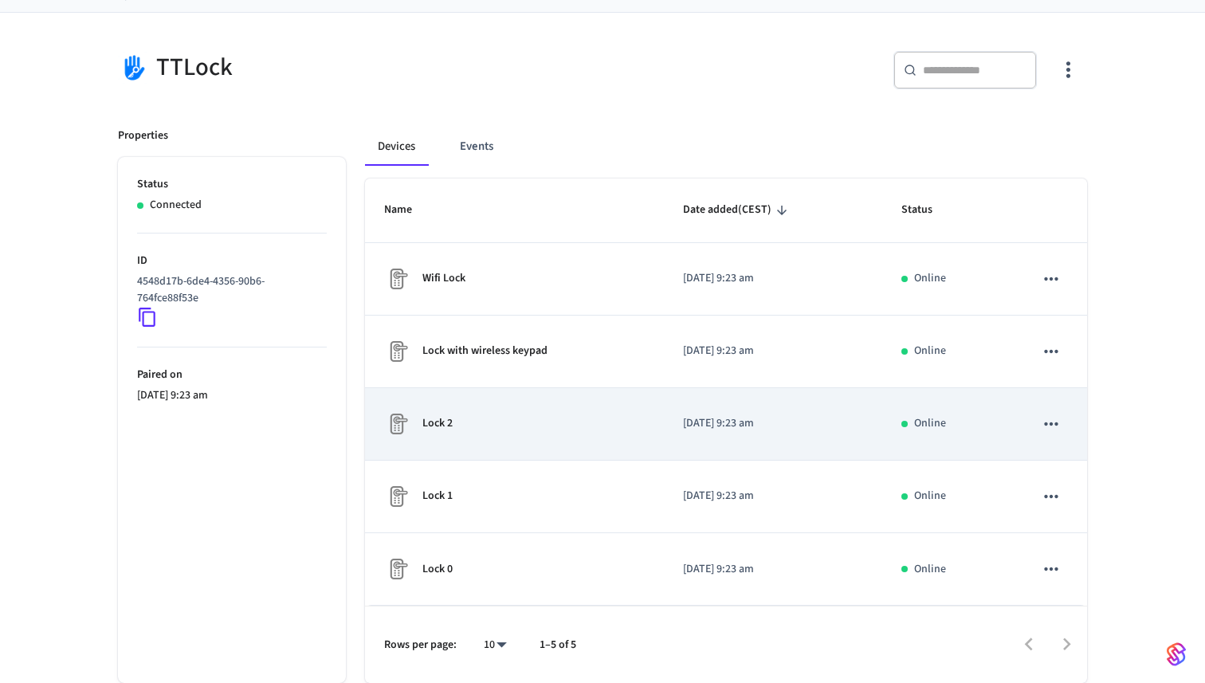
click at [441, 425] on p "Lock 2" at bounding box center [437, 423] width 30 height 17
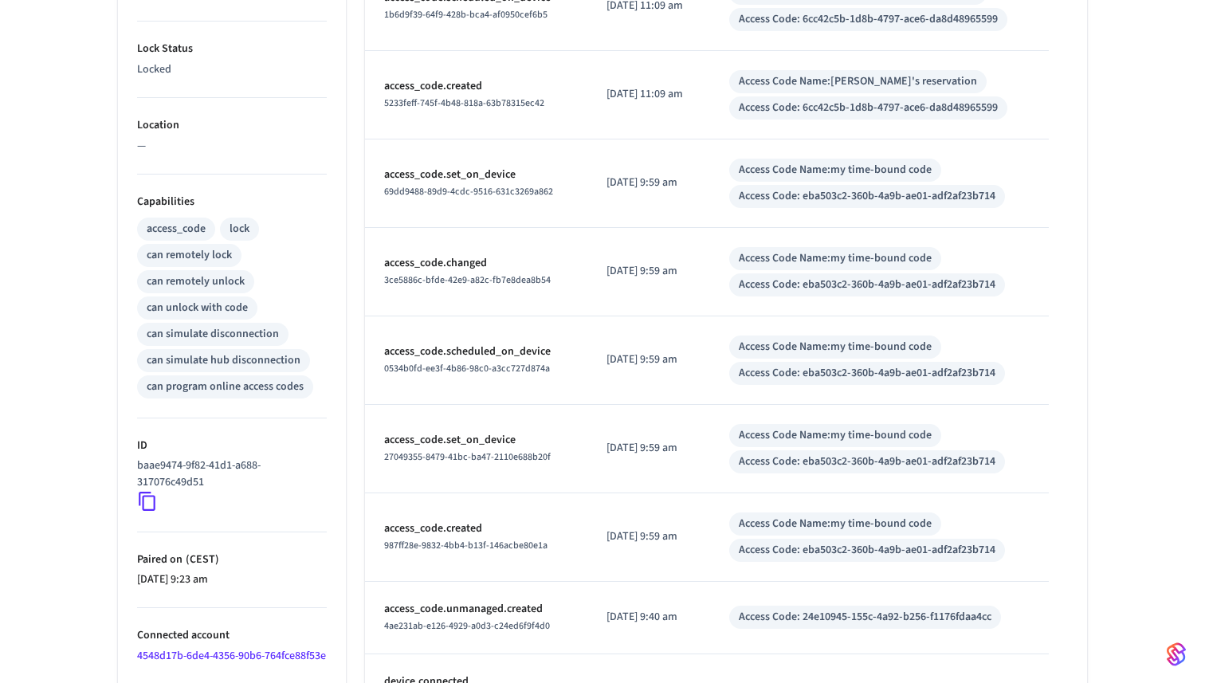
scroll to position [595, 0]
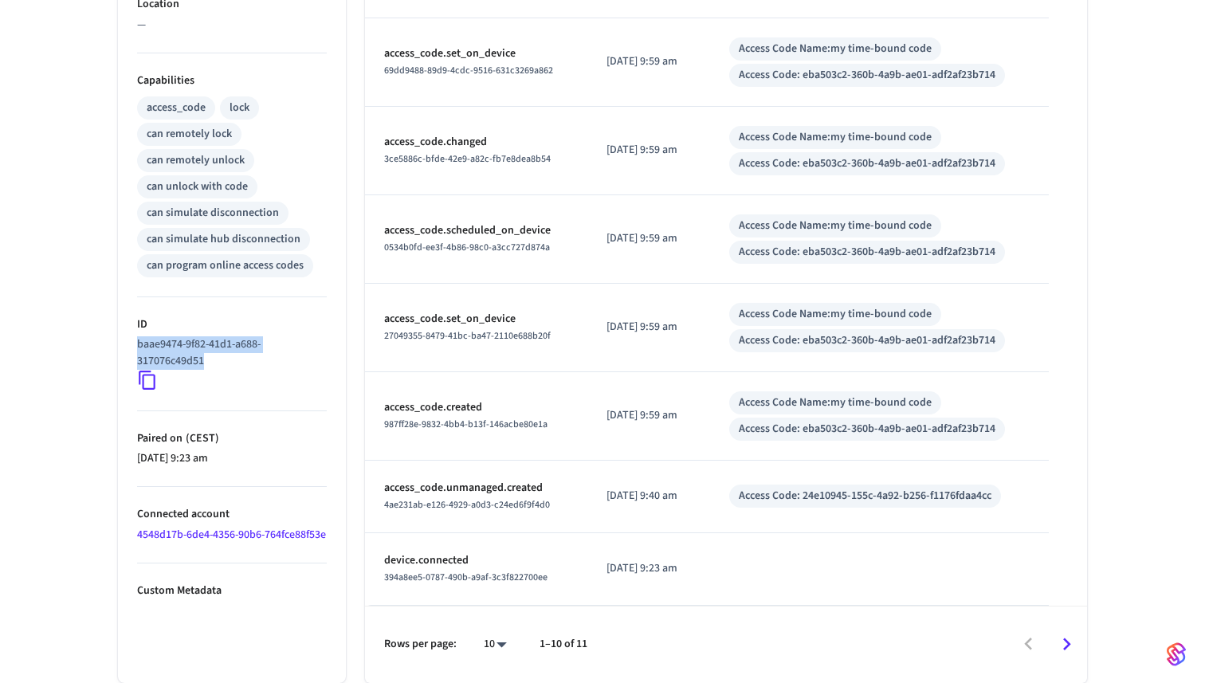
drag, startPoint x: 135, startPoint y: 344, endPoint x: 228, endPoint y: 368, distance: 96.5
click at [228, 368] on ul "Type Ttlock Status Online Battery 80% Lock Status Locked Location — Capabilitie…" at bounding box center [232, 175] width 228 height 1016
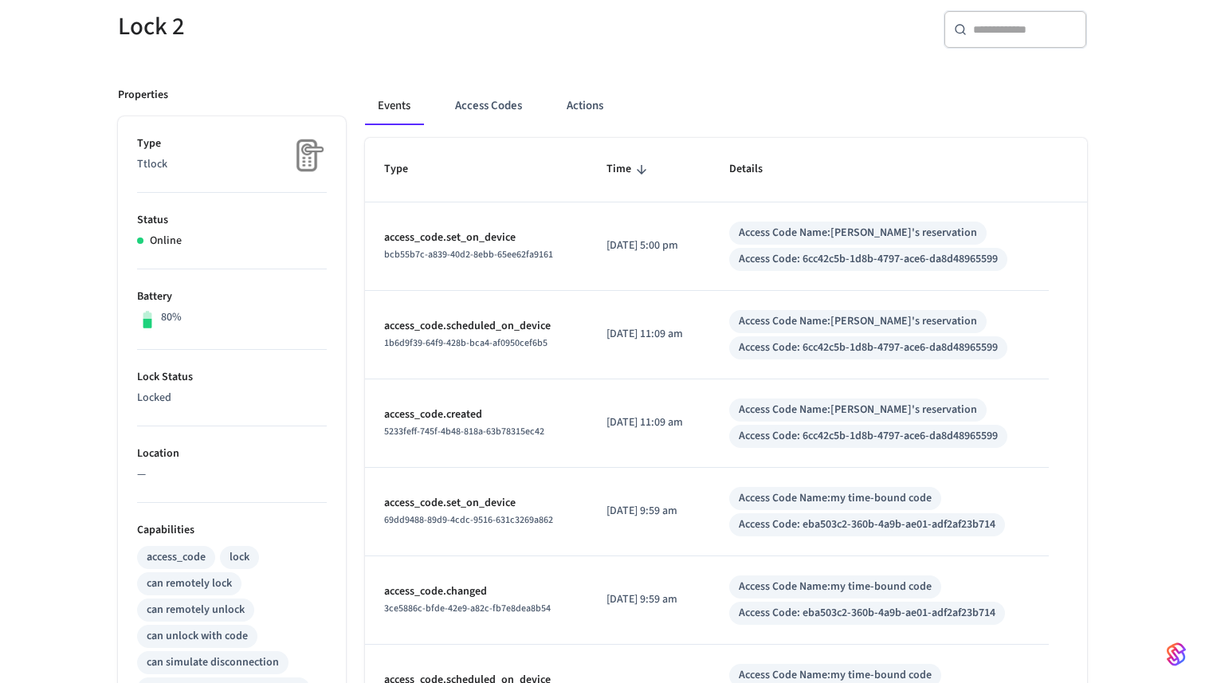
scroll to position [0, 0]
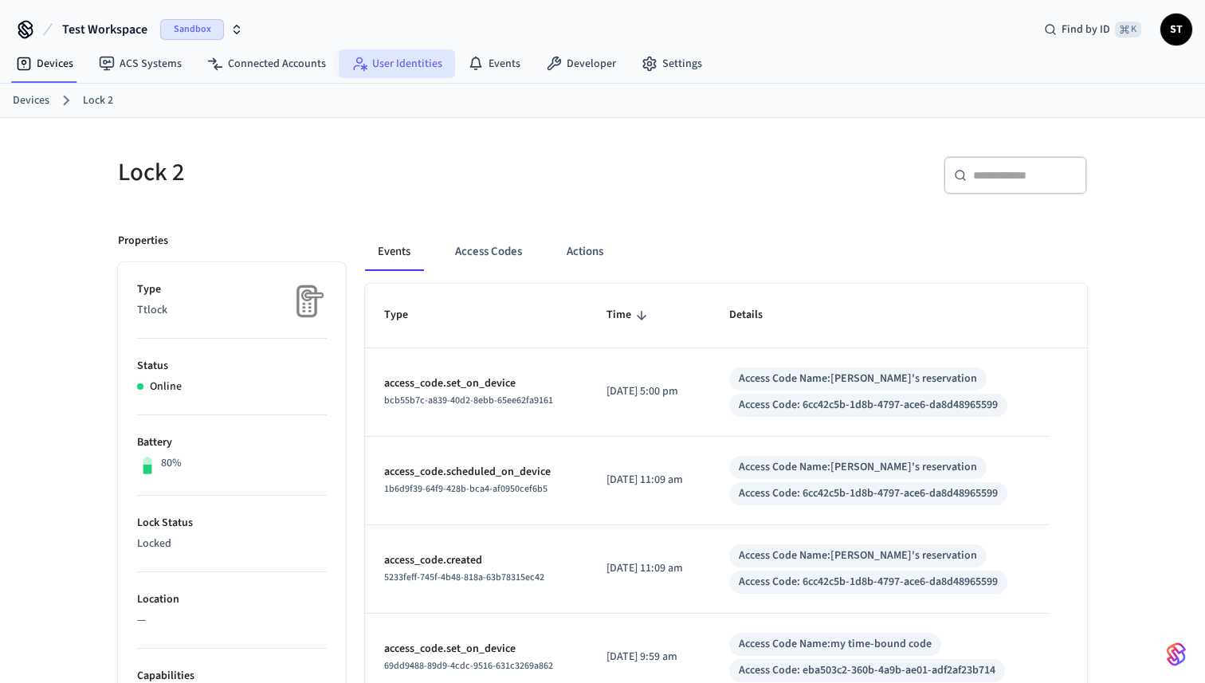
click at [401, 65] on link "User Identities" at bounding box center [397, 63] width 116 height 29
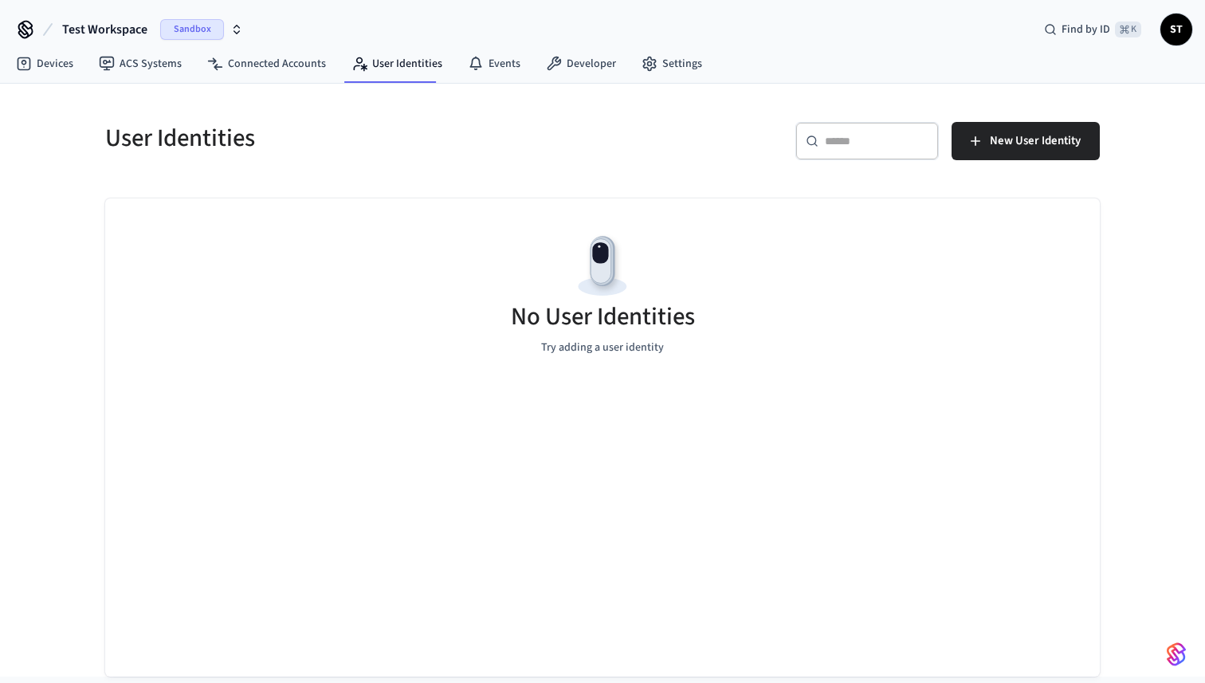
click at [371, 315] on div "No User Identities Try adding a user identity" at bounding box center [602, 293] width 995 height 190
click at [587, 62] on link "Developer" at bounding box center [581, 63] width 96 height 29
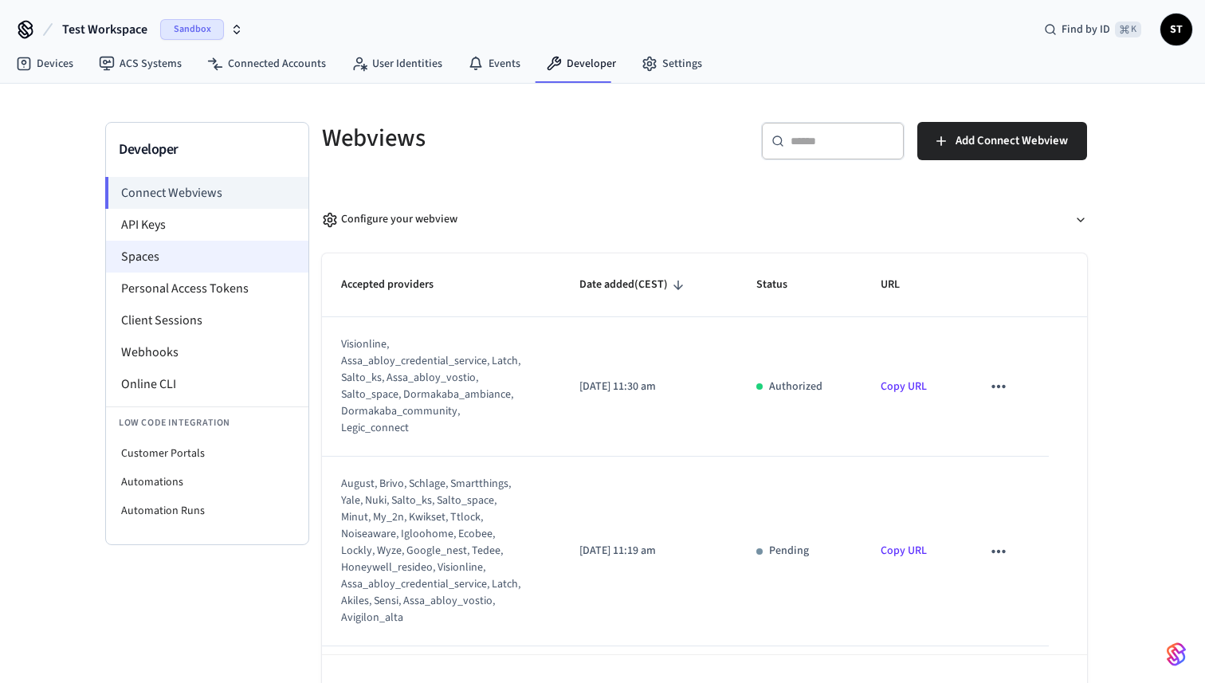
click at [165, 272] on li "Spaces" at bounding box center [207, 257] width 202 height 32
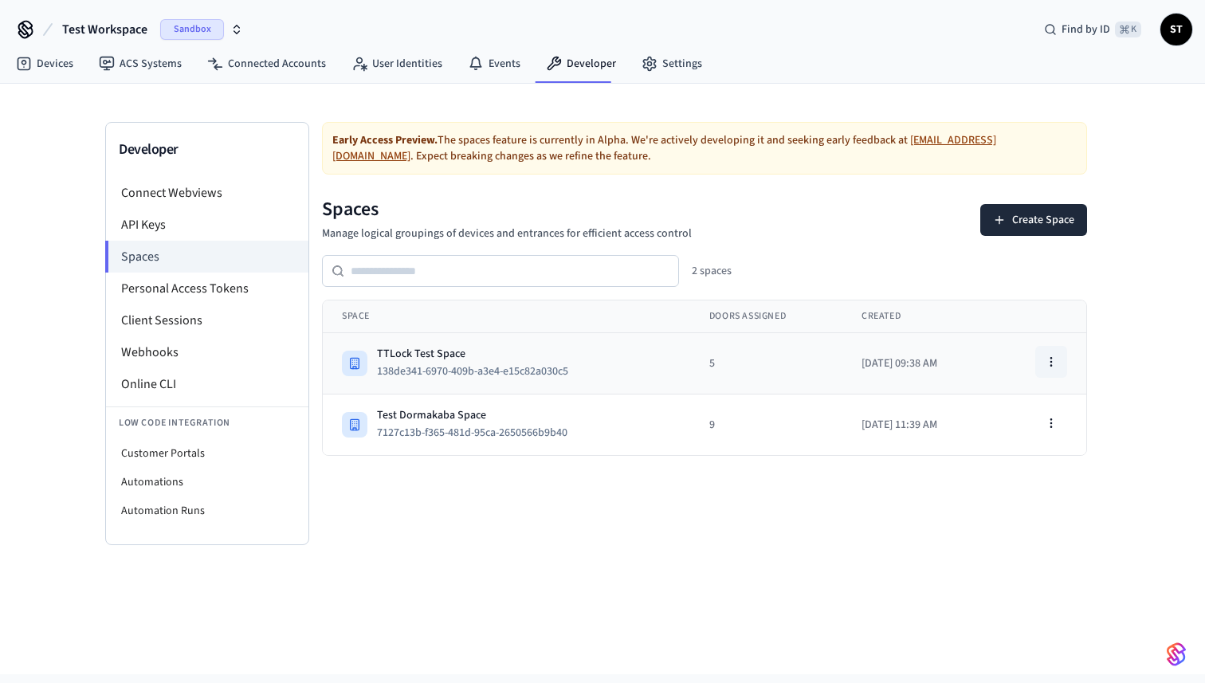
click at [1059, 360] on button "button" at bounding box center [1051, 362] width 32 height 32
click at [964, 517] on div "Early Access Preview. The spaces feature is currently in [GEOGRAPHIC_DATA]. We'…" at bounding box center [704, 333] width 791 height 423
click at [1046, 363] on icon "button" at bounding box center [1051, 362] width 13 height 13
click at [1000, 403] on div "View Space" at bounding box center [1010, 398] width 107 height 26
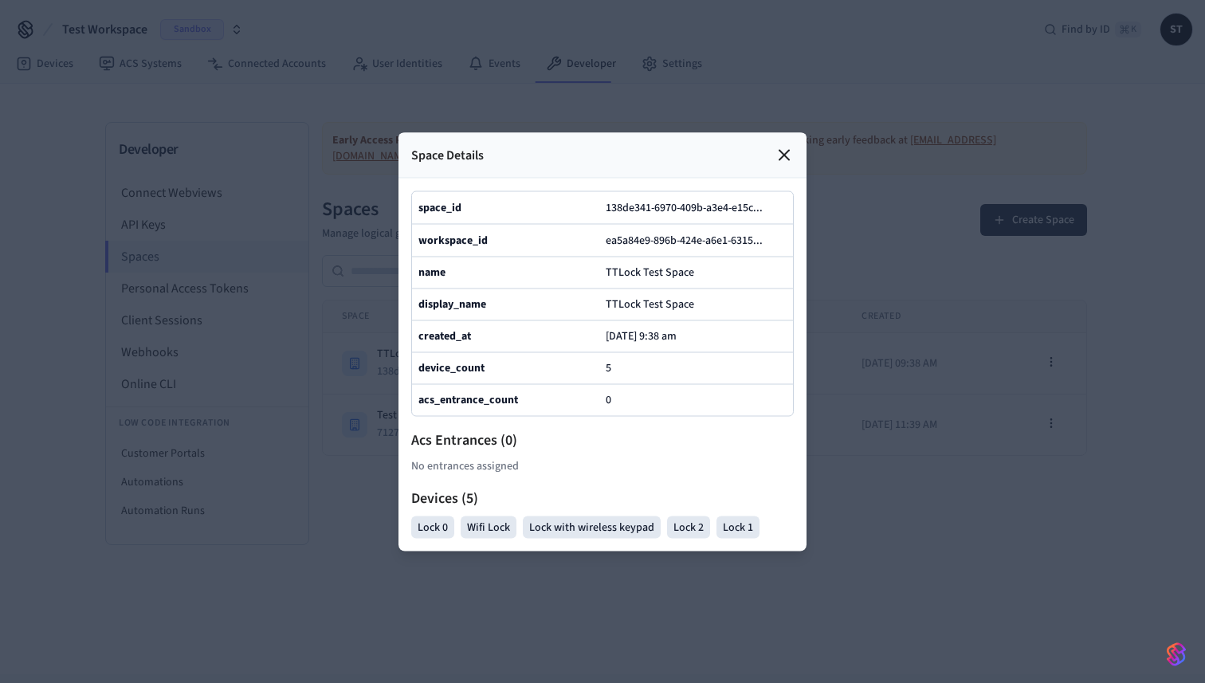
click at [781, 156] on icon at bounding box center [785, 155] width 10 height 10
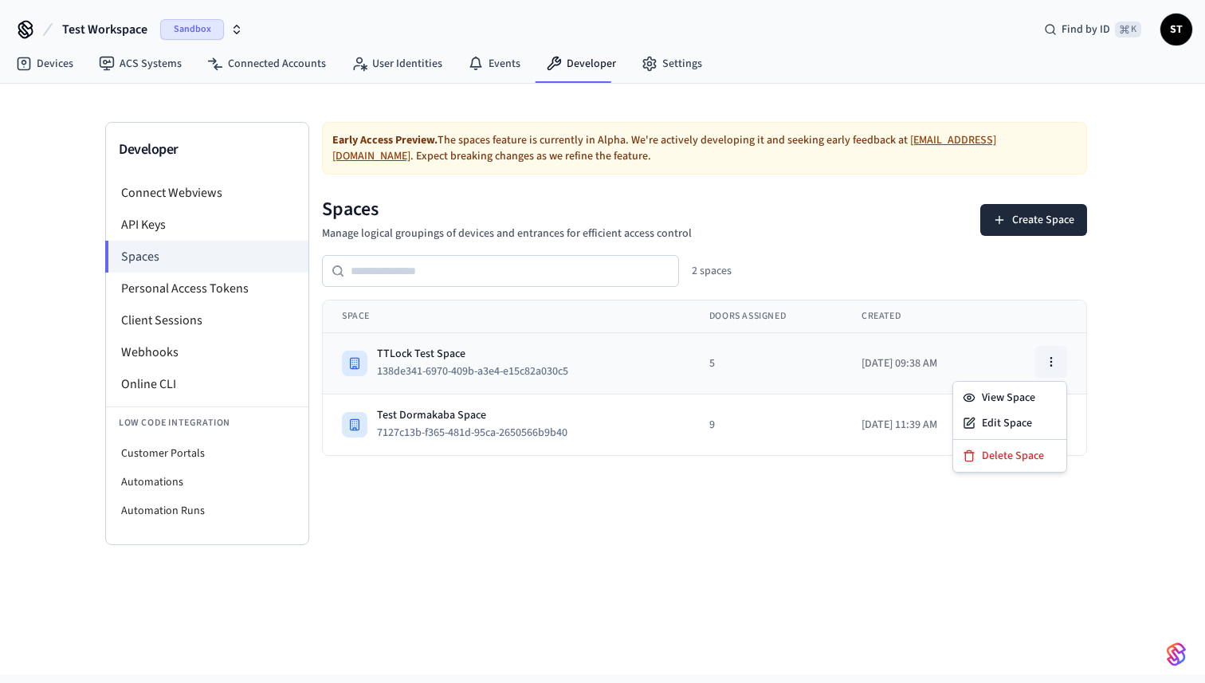
click at [1053, 359] on icon "button" at bounding box center [1051, 362] width 13 height 13
click at [1014, 417] on div "Edit Space" at bounding box center [1010, 424] width 107 height 26
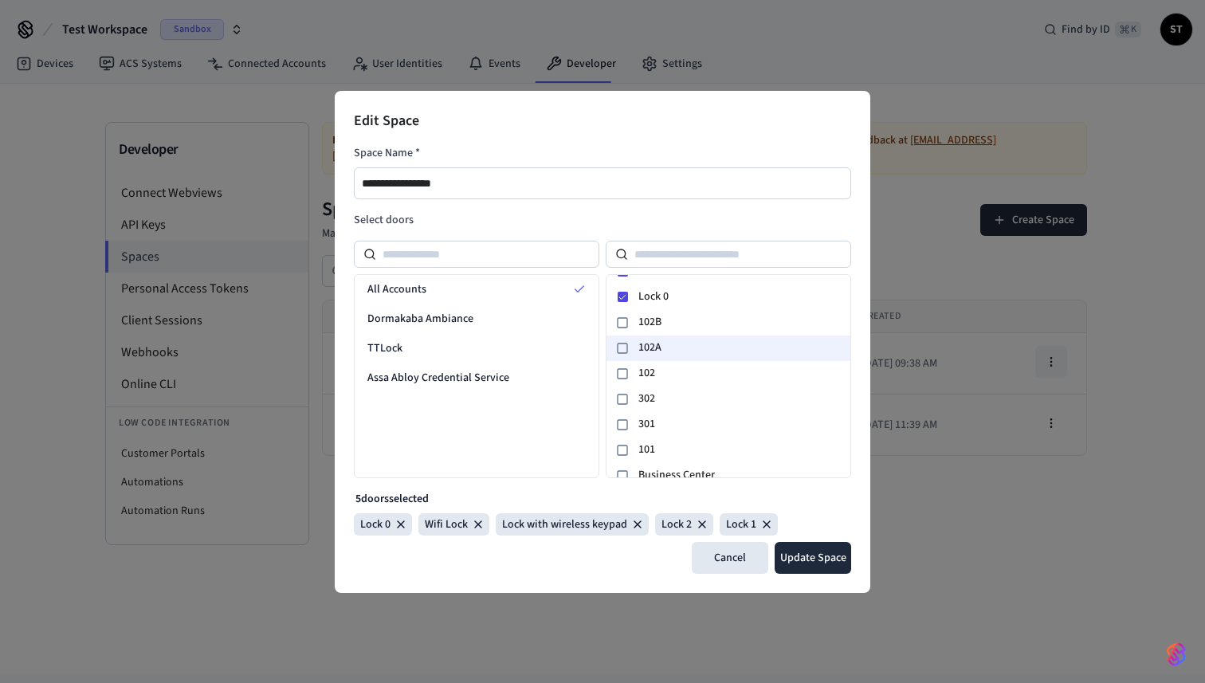
scroll to position [155, 0]
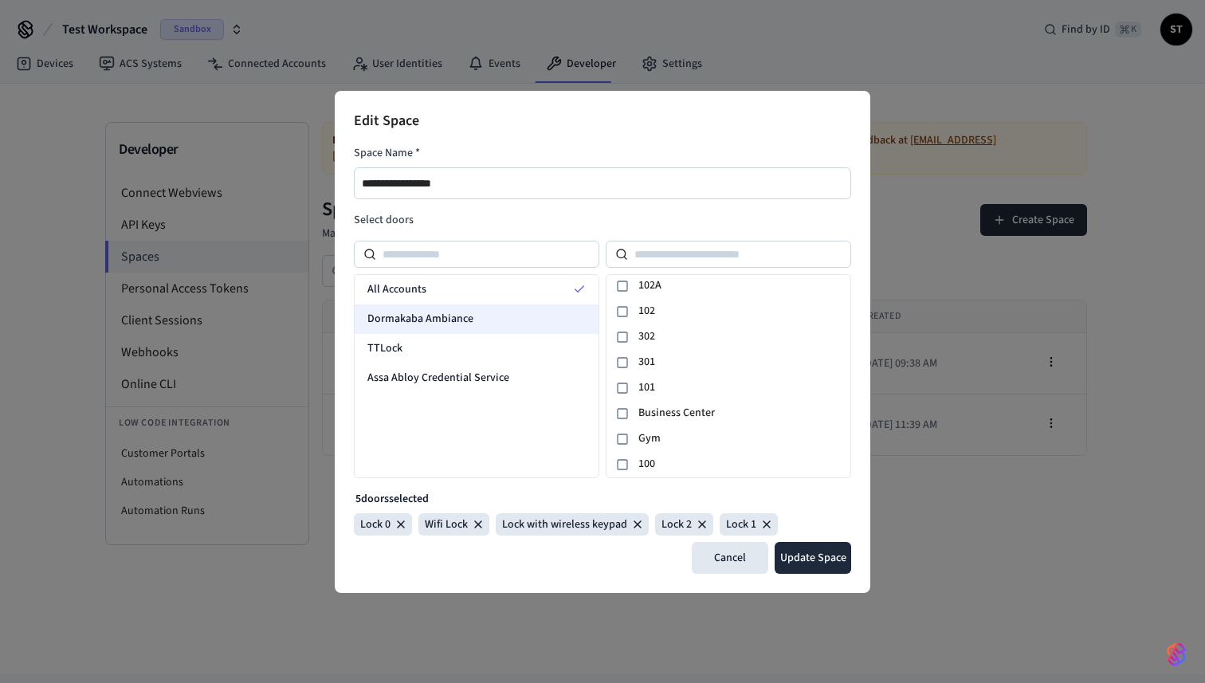
click at [501, 312] on div "Dormakaba Ambiance" at bounding box center [477, 319] width 244 height 29
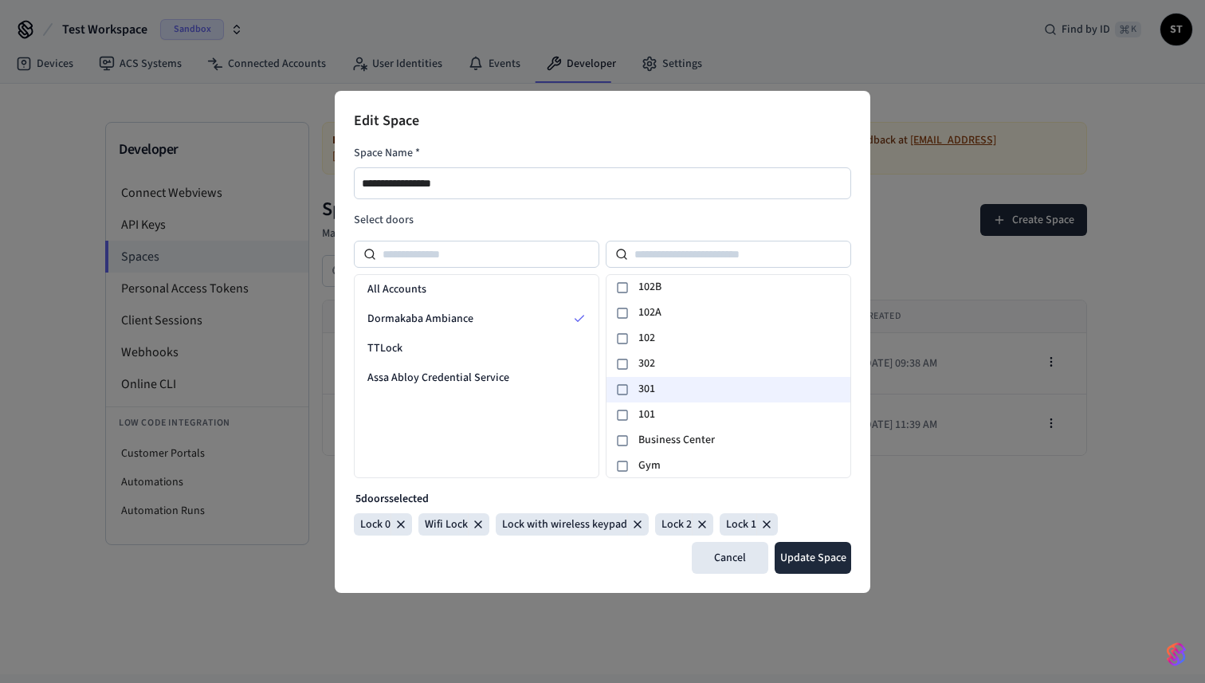
scroll to position [27, 0]
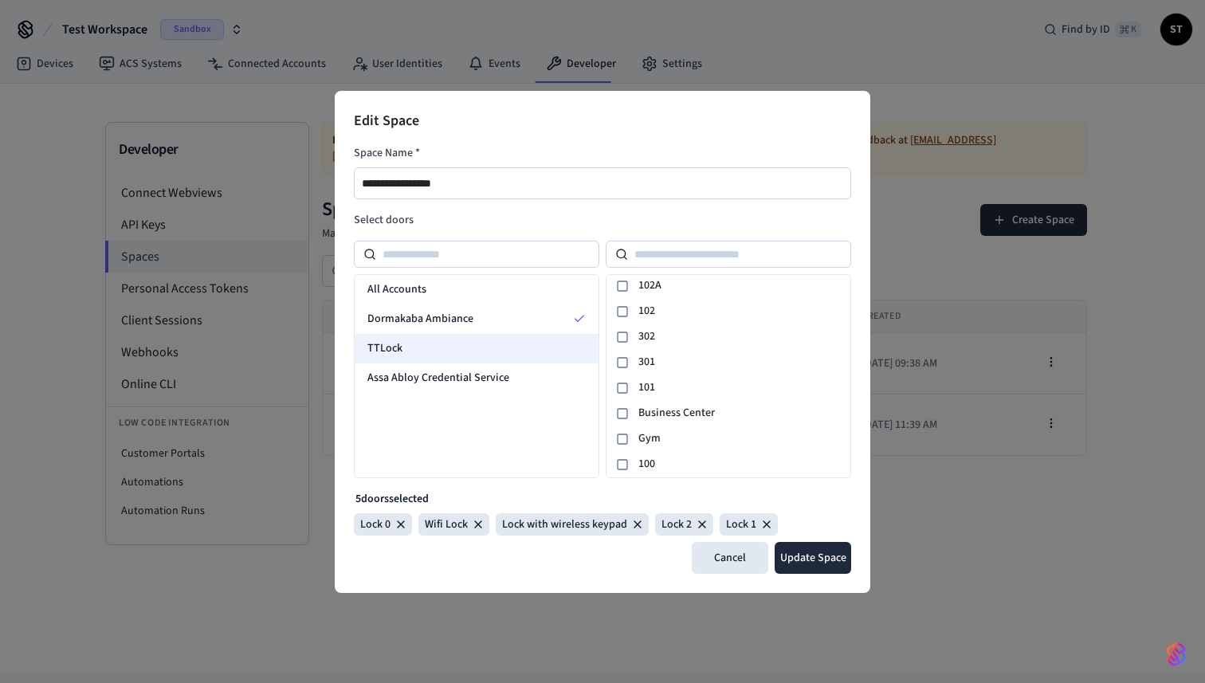
click at [471, 345] on div "TTLock" at bounding box center [477, 348] width 244 height 29
